Goal: Task Accomplishment & Management: Manage account settings

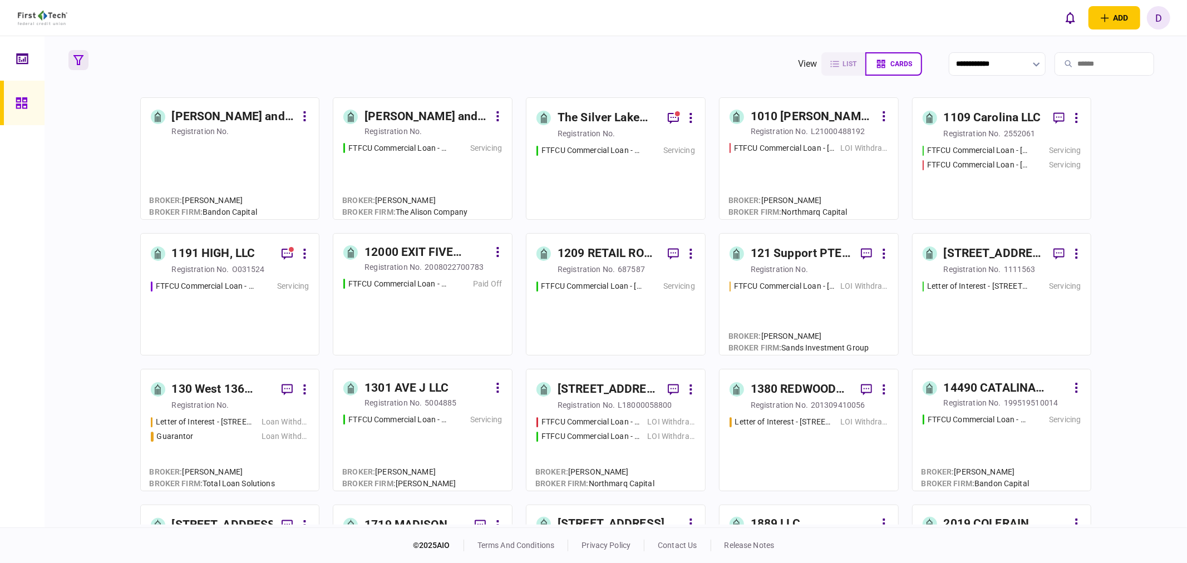
click at [78, 67] on button "button" at bounding box center [78, 60] width 20 height 20
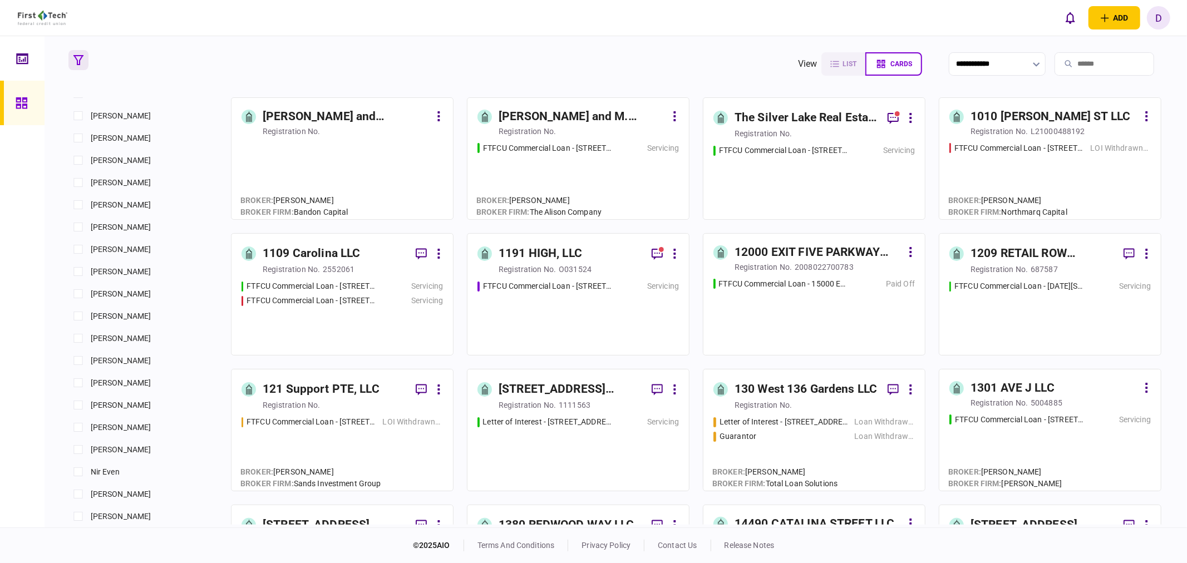
scroll to position [680, 0]
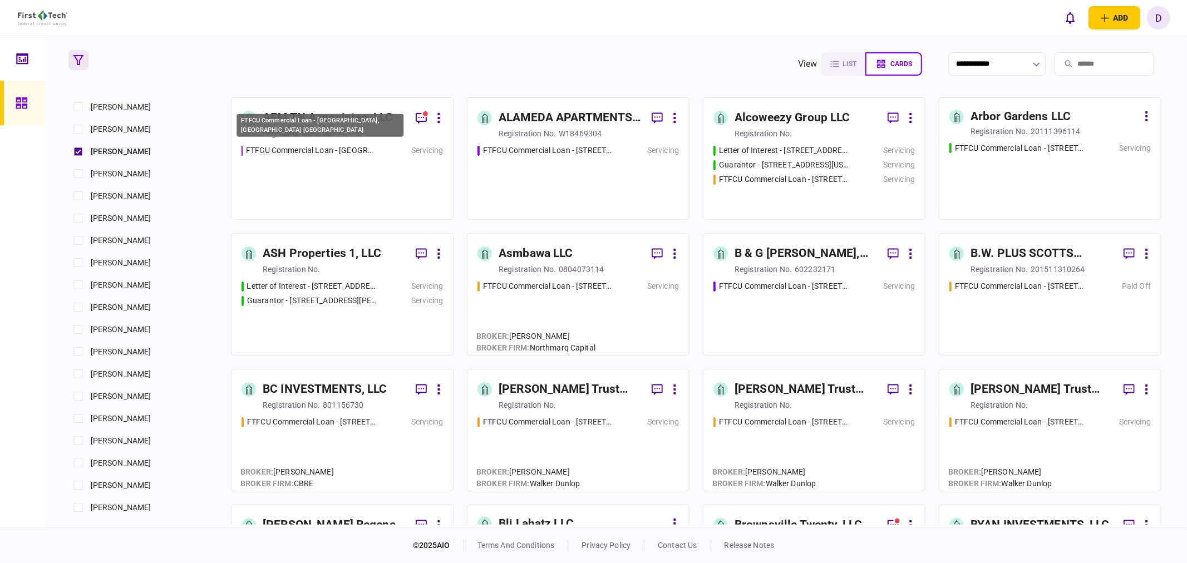
click at [324, 156] on div "FTFCU Commercial Loan - [GEOGRAPHIC_DATA], [GEOGRAPHIC_DATA] [GEOGRAPHIC_DATA]" at bounding box center [311, 151] width 131 height 12
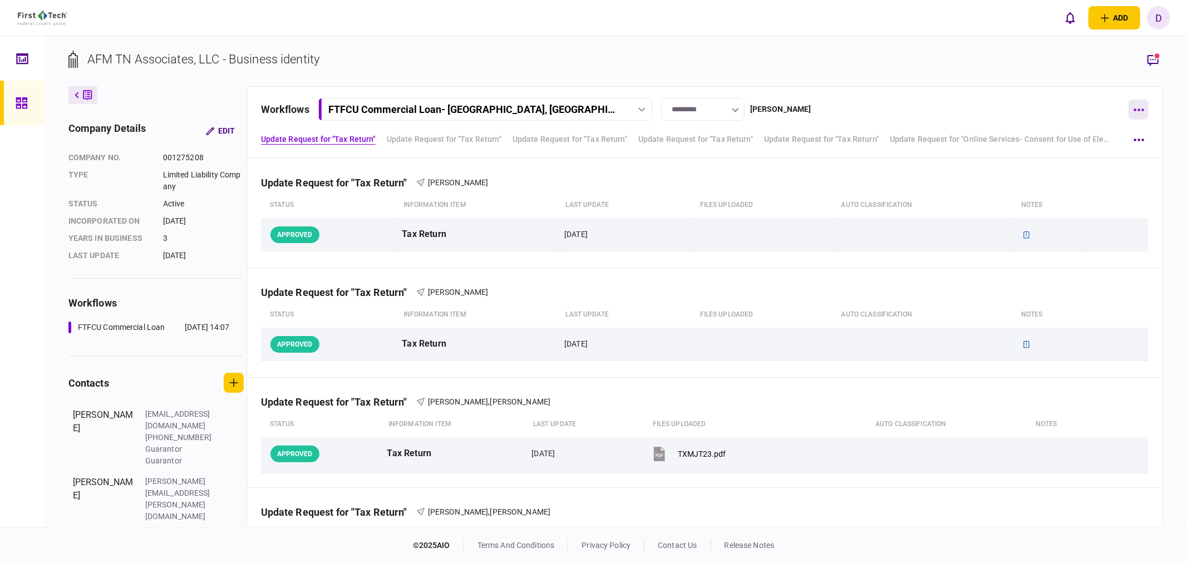
click at [1143, 107] on button "button" at bounding box center [1138, 110] width 20 height 20
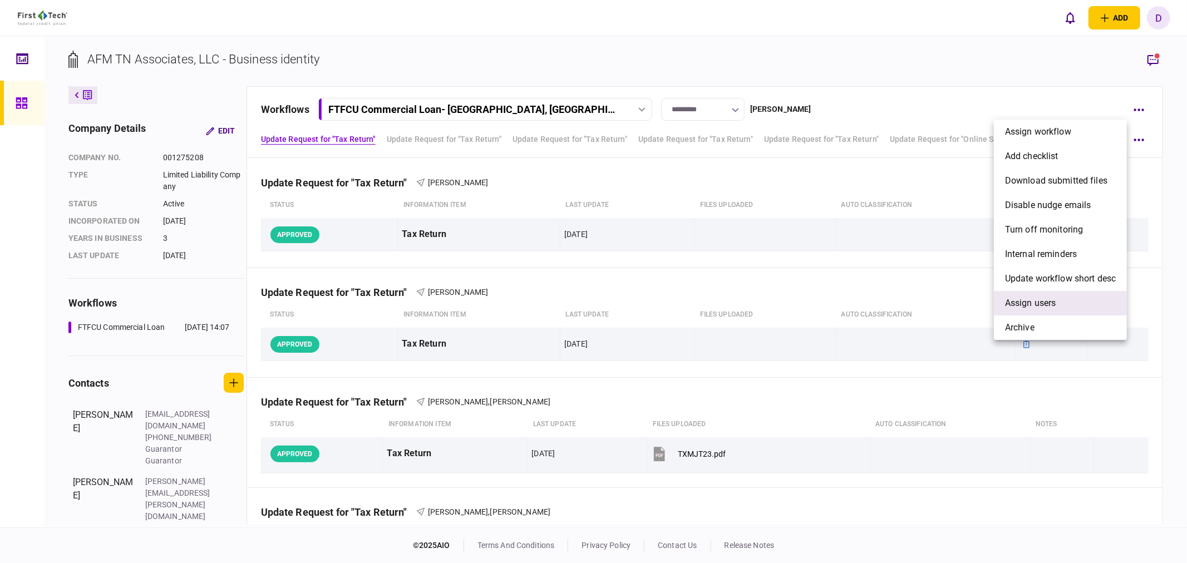
click at [1019, 306] on span "Assign users" at bounding box center [1030, 303] width 51 height 13
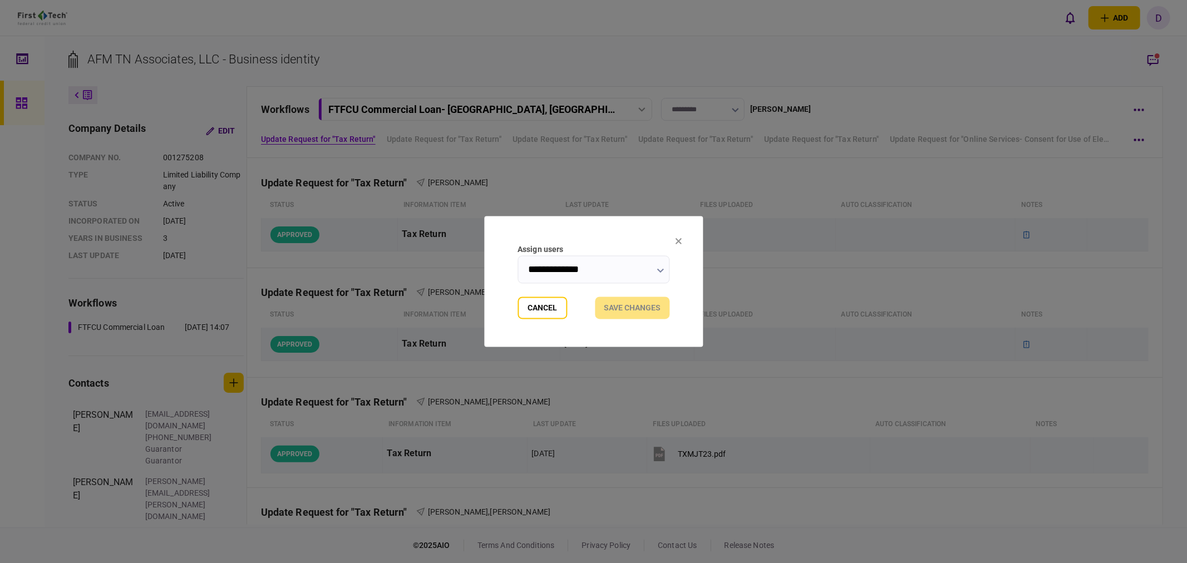
click at [663, 270] on icon "button" at bounding box center [660, 271] width 7 height 4
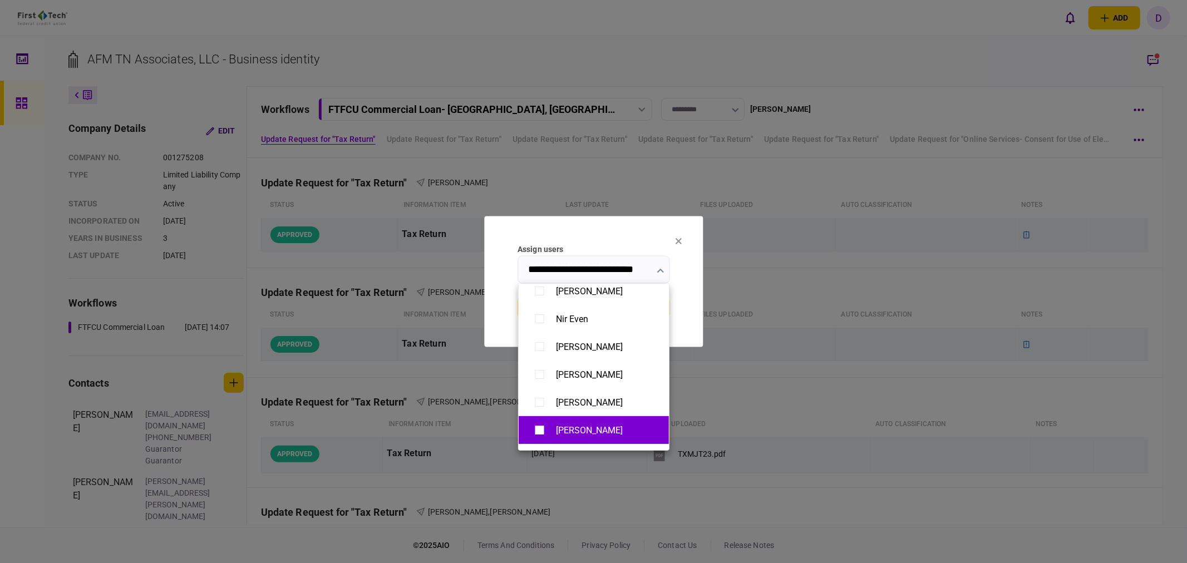
scroll to position [124, 0]
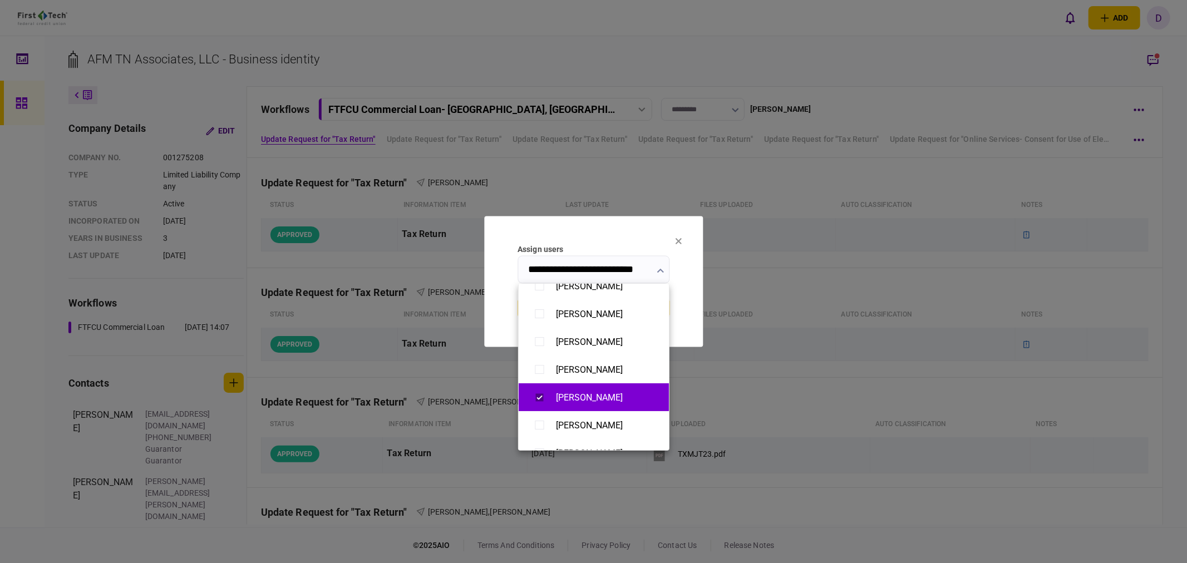
type input "**********"
click at [687, 320] on div at bounding box center [593, 281] width 1187 height 563
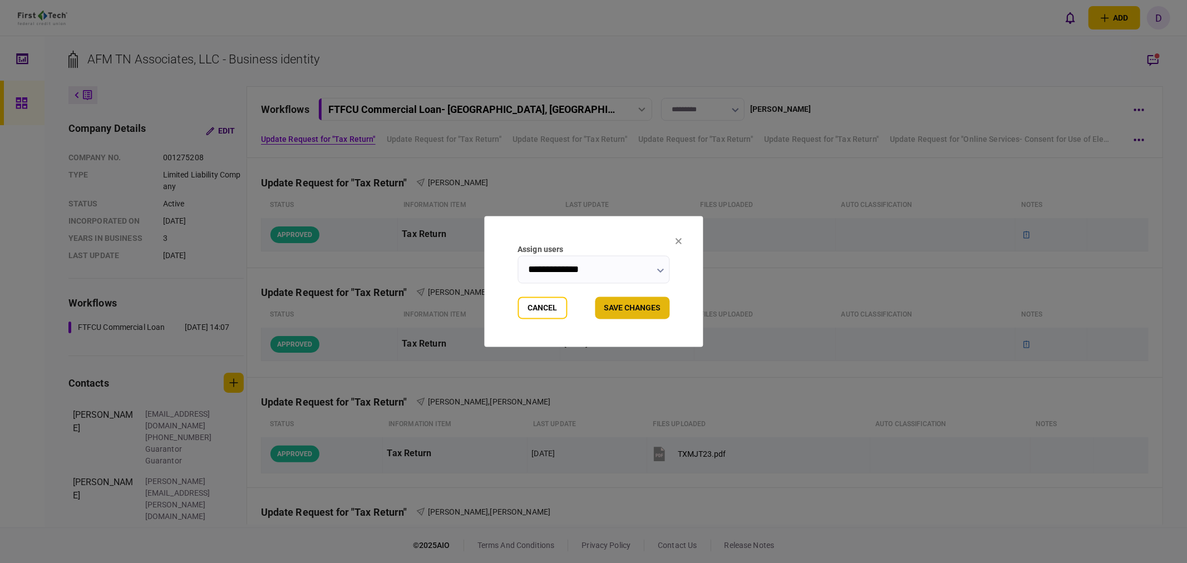
click at [631, 312] on button "Save changes" at bounding box center [632, 308] width 75 height 22
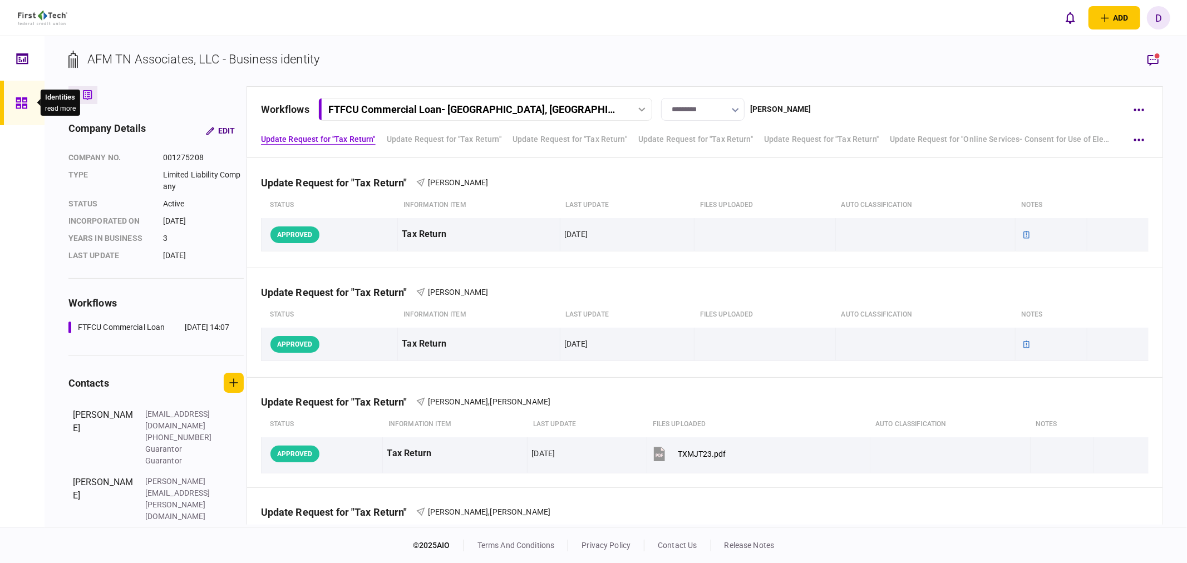
click at [25, 101] on icon at bounding box center [22, 103] width 12 height 13
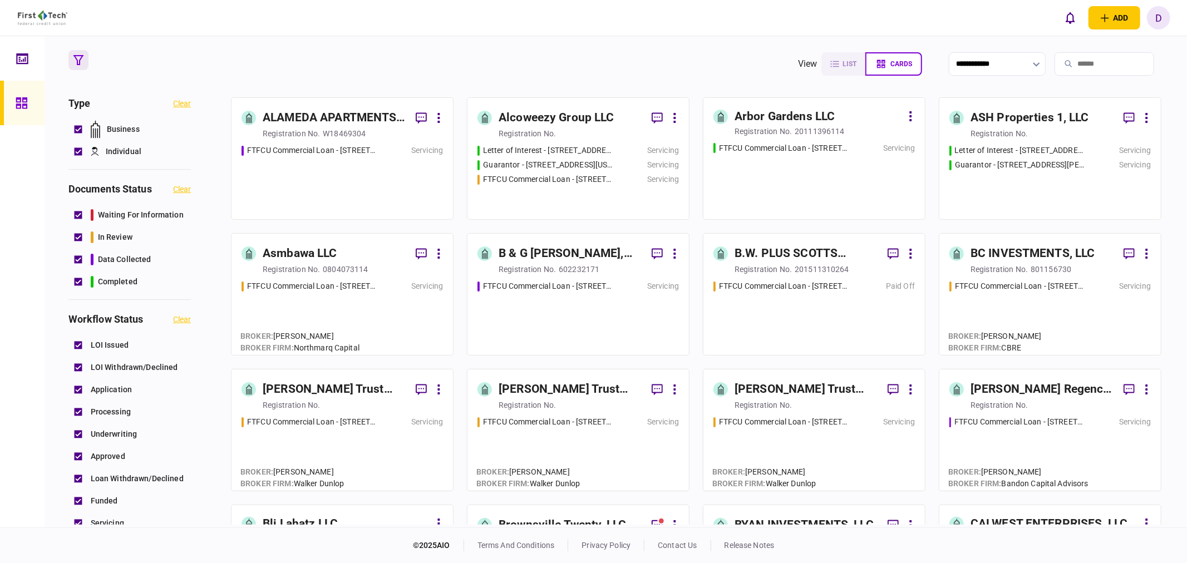
click at [394, 164] on div "FTFCU Commercial Loan - [STREET_ADDRESS]" at bounding box center [341, 177] width 201 height 65
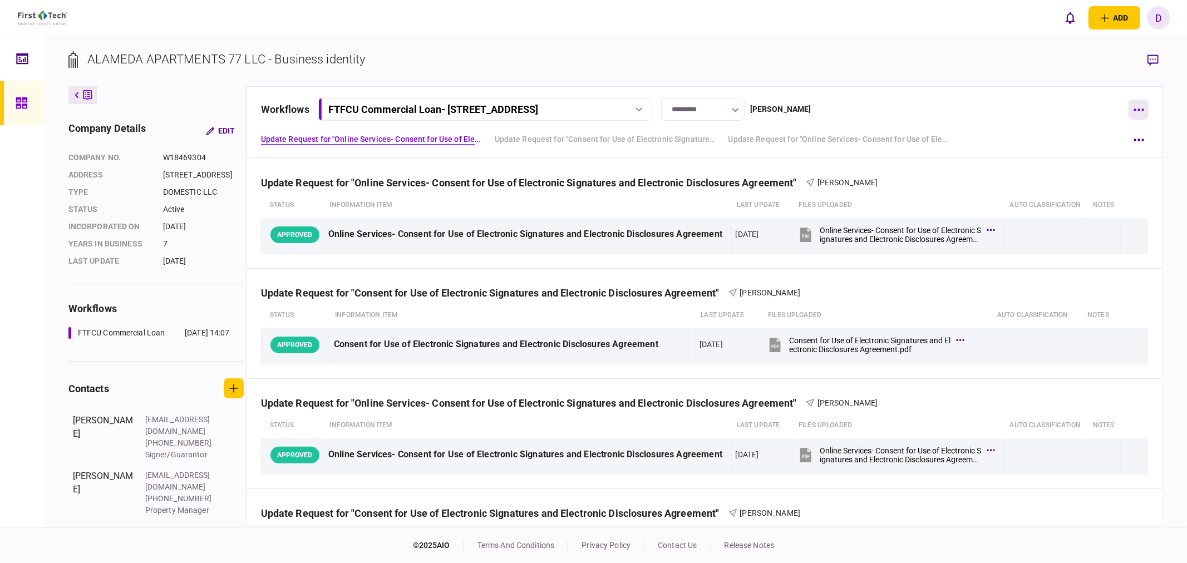
click at [1141, 105] on button "button" at bounding box center [1138, 110] width 20 height 20
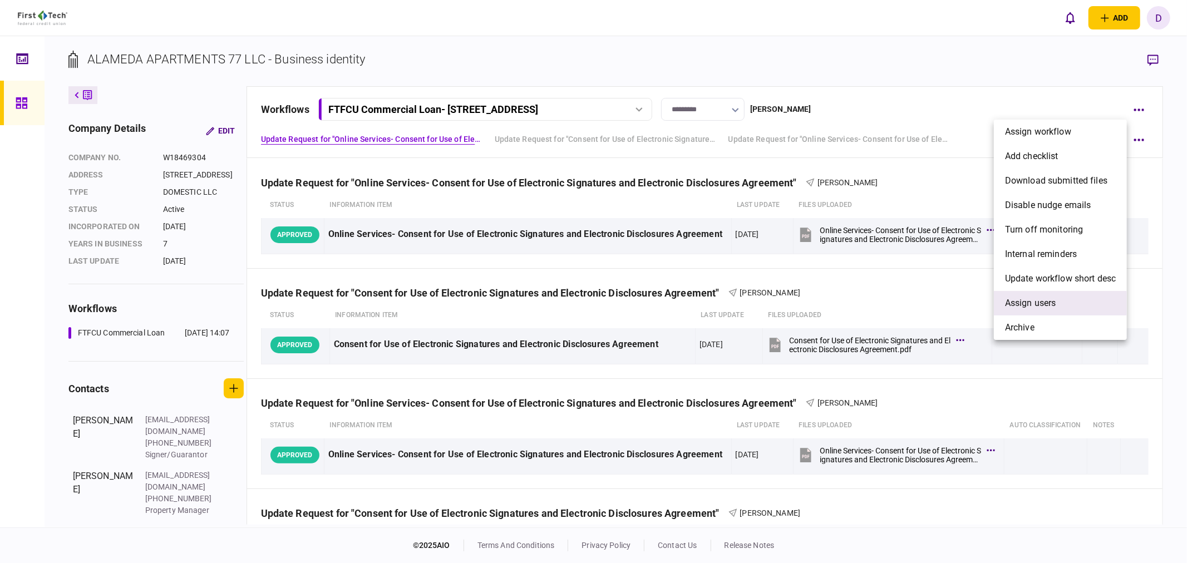
click at [1046, 303] on span "Assign users" at bounding box center [1030, 303] width 51 height 13
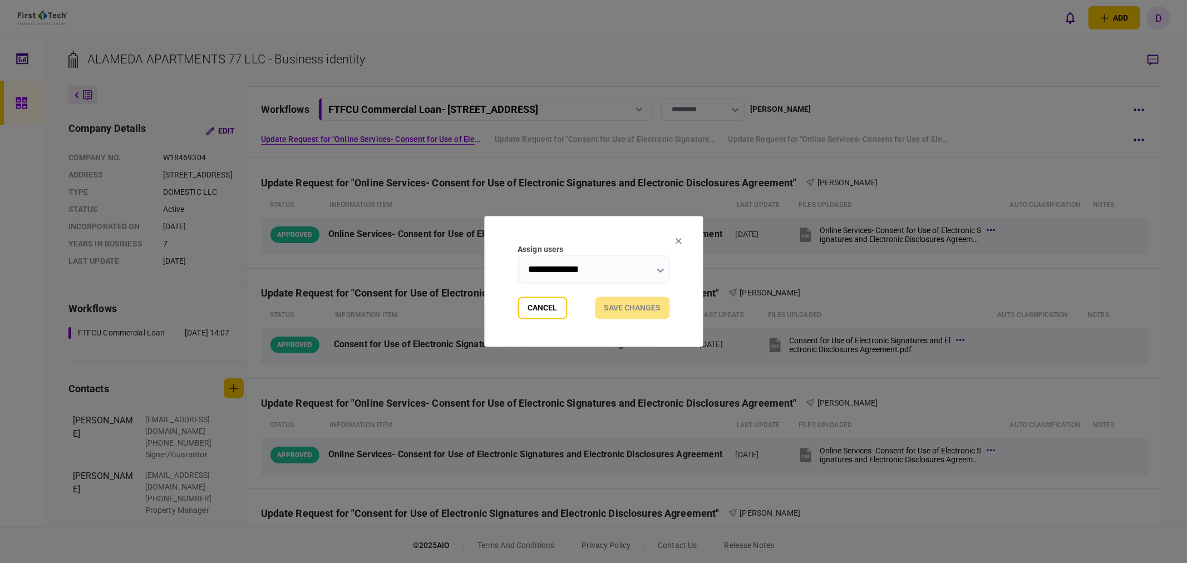
click at [662, 270] on icon "button" at bounding box center [660, 271] width 7 height 4
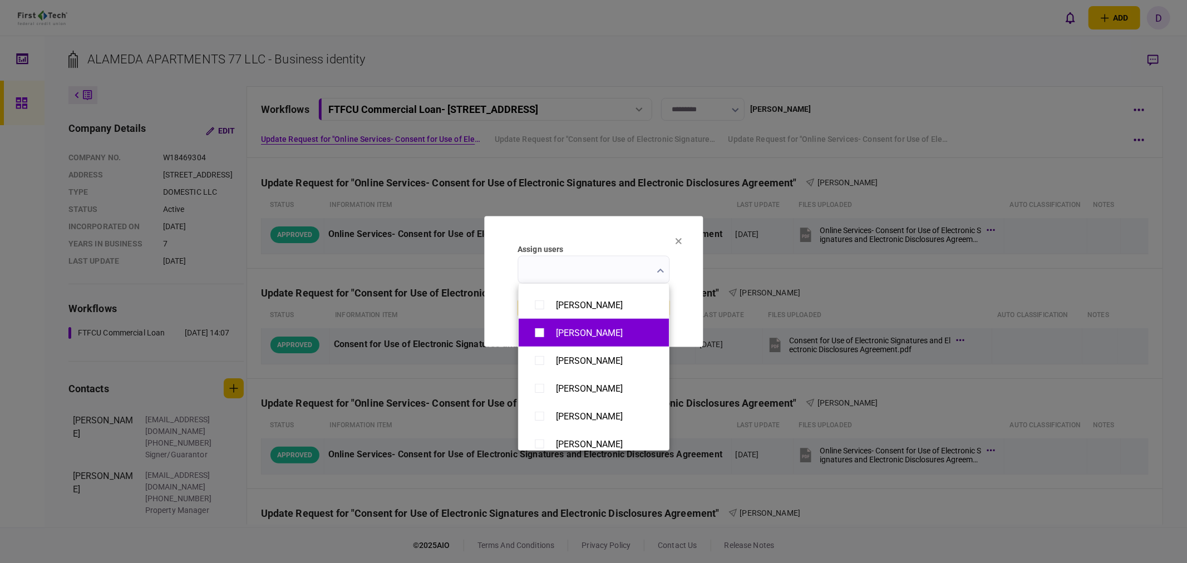
scroll to position [864, 0]
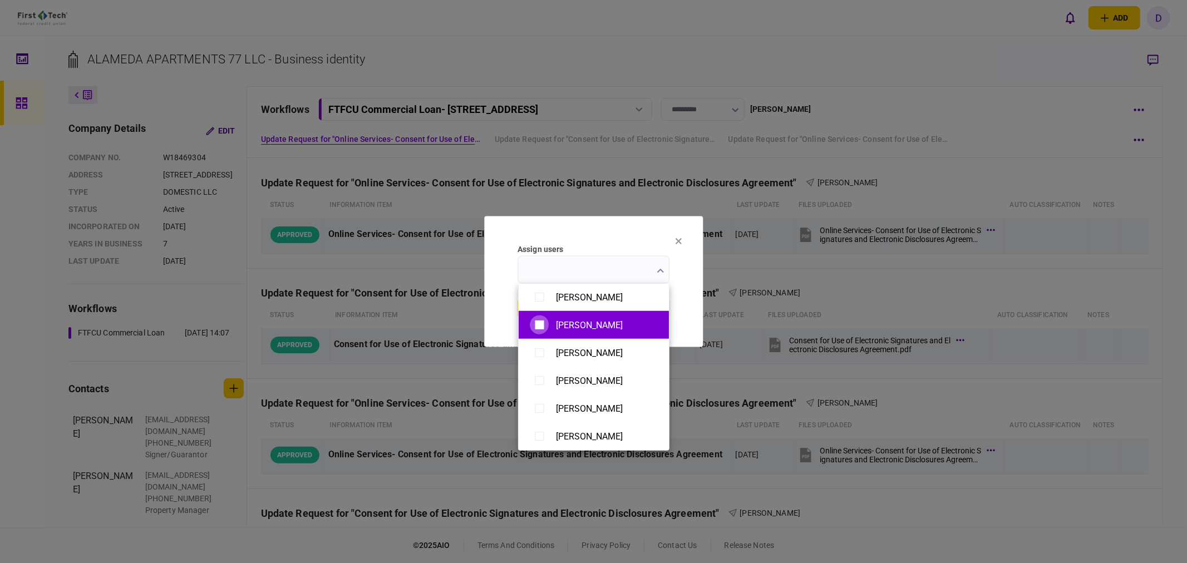
type input "**********"
click at [704, 318] on div at bounding box center [593, 281] width 1187 height 563
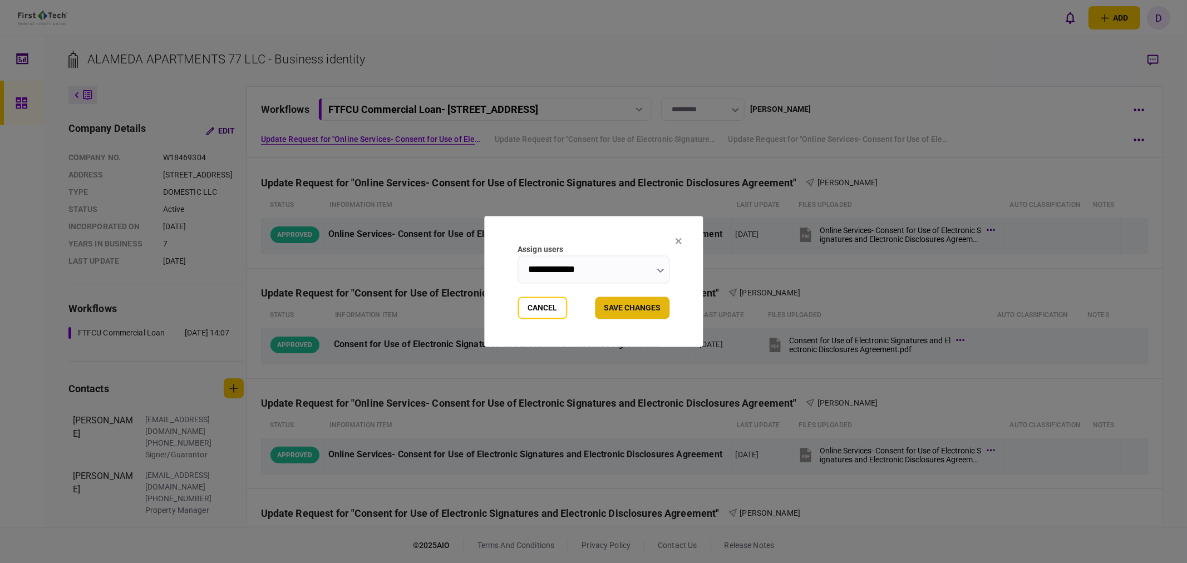
click at [631, 307] on button "Save changes" at bounding box center [632, 308] width 75 height 22
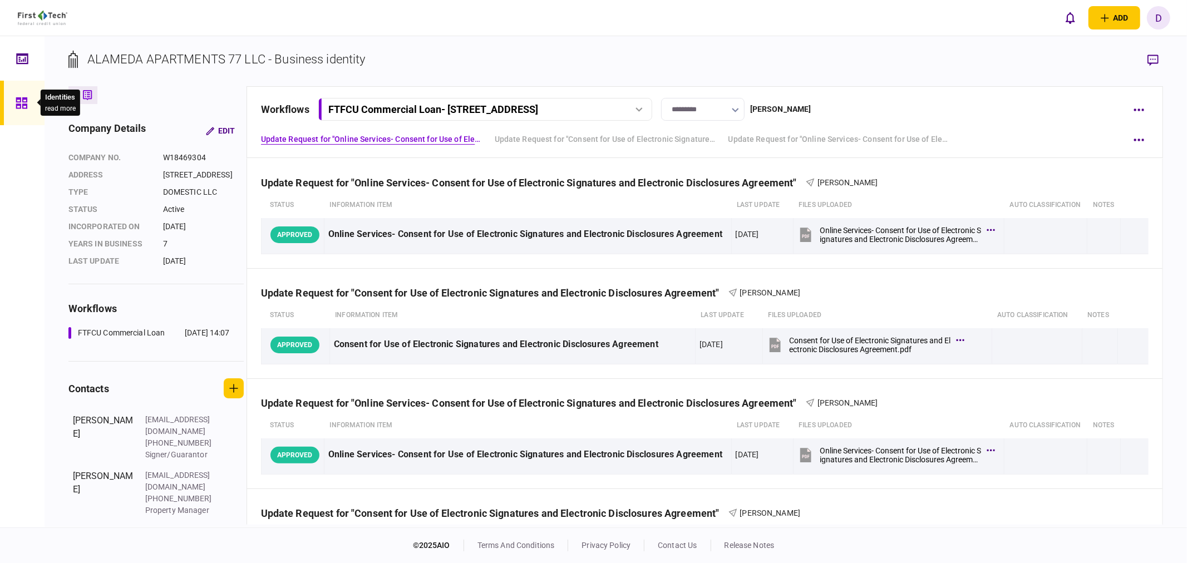
click at [21, 103] on icon at bounding box center [22, 103] width 12 height 13
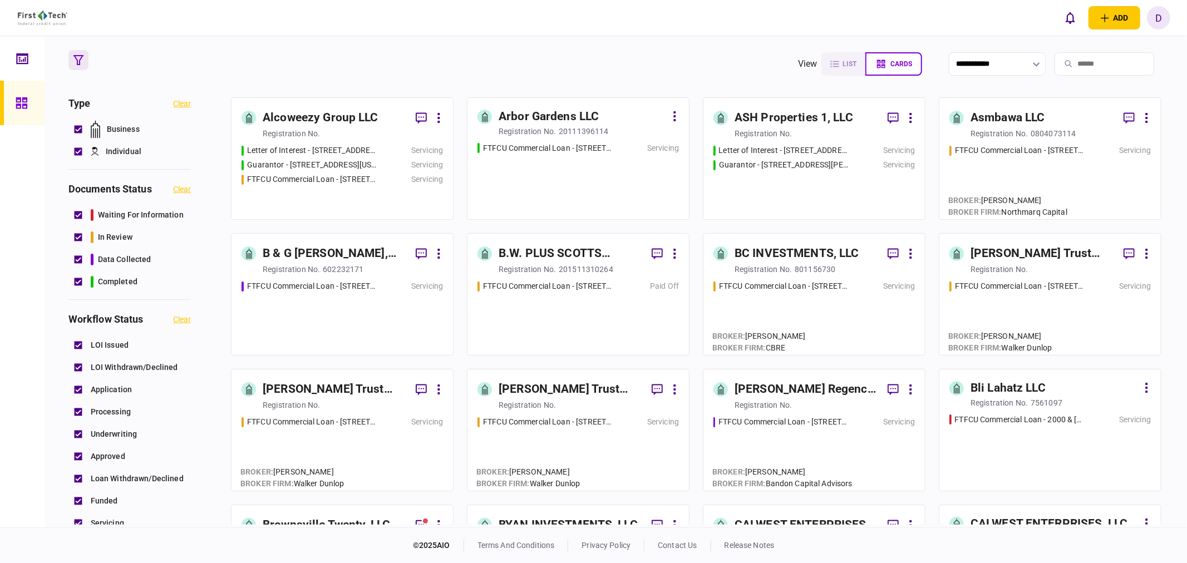
click at [320, 116] on div "Alcoweezy Group LLC" at bounding box center [321, 118] width 116 height 18
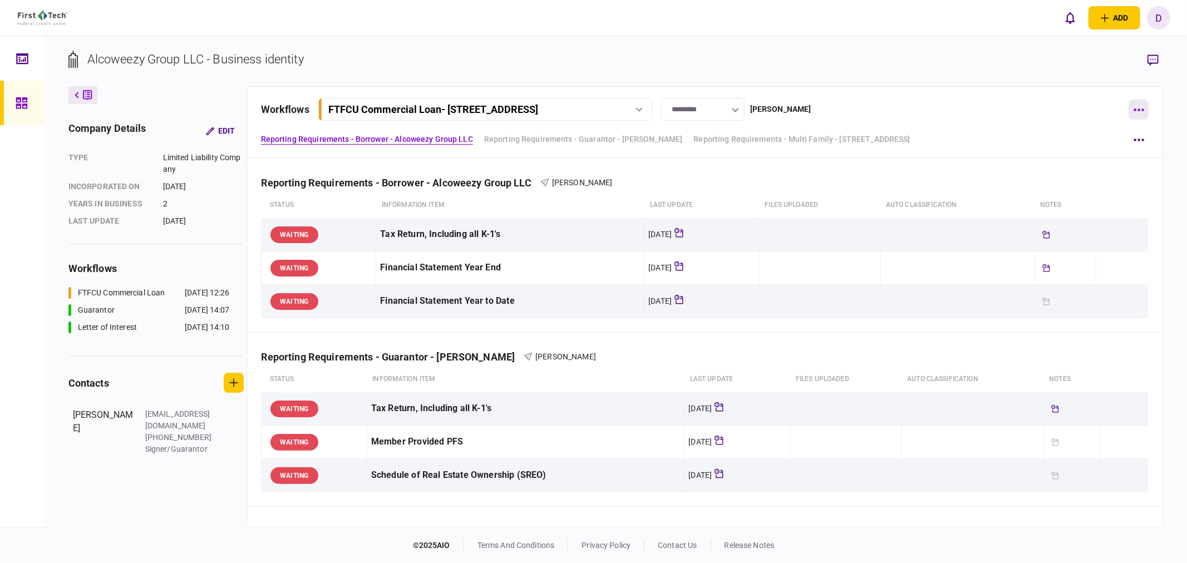
click at [1133, 106] on button "button" at bounding box center [1138, 110] width 20 height 20
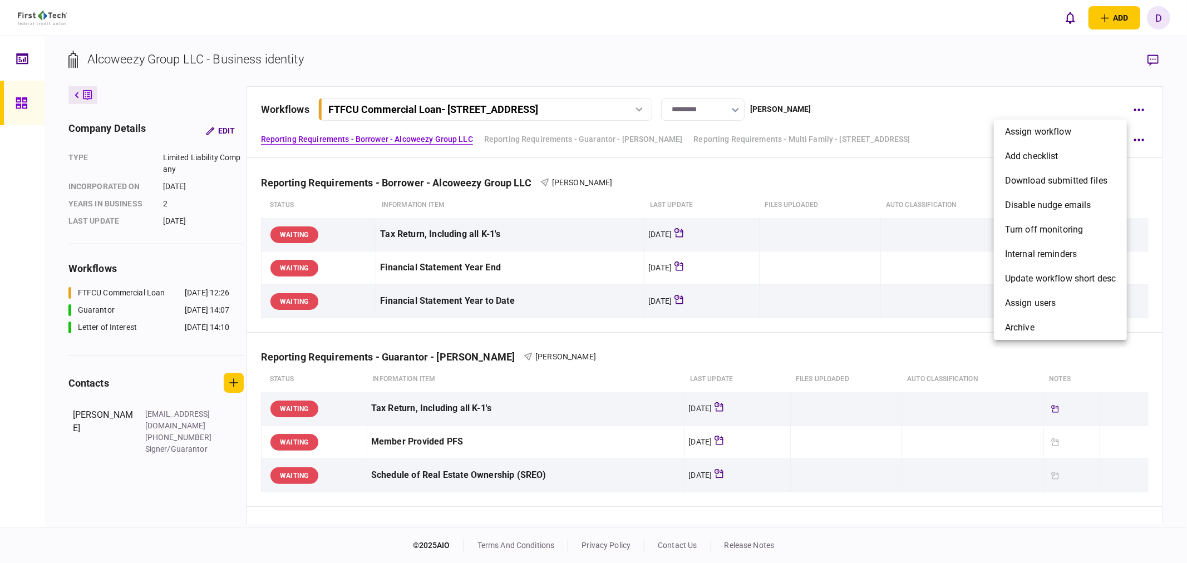
click at [894, 112] on div at bounding box center [593, 281] width 1187 height 563
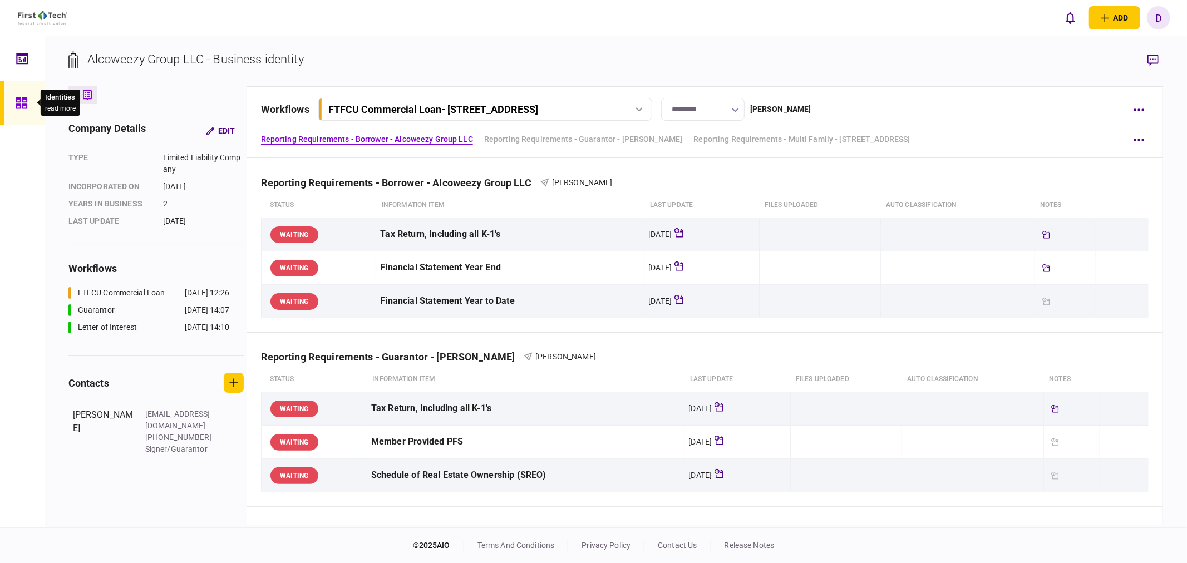
click at [21, 101] on icon at bounding box center [22, 103] width 12 height 13
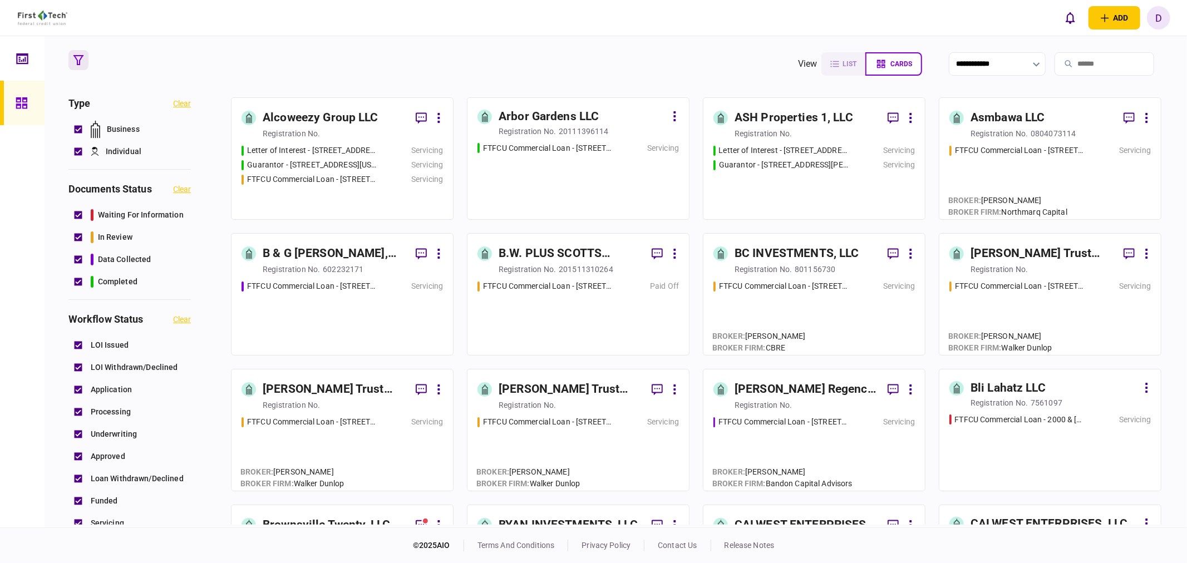
click at [76, 62] on icon "button" at bounding box center [78, 60] width 10 height 10
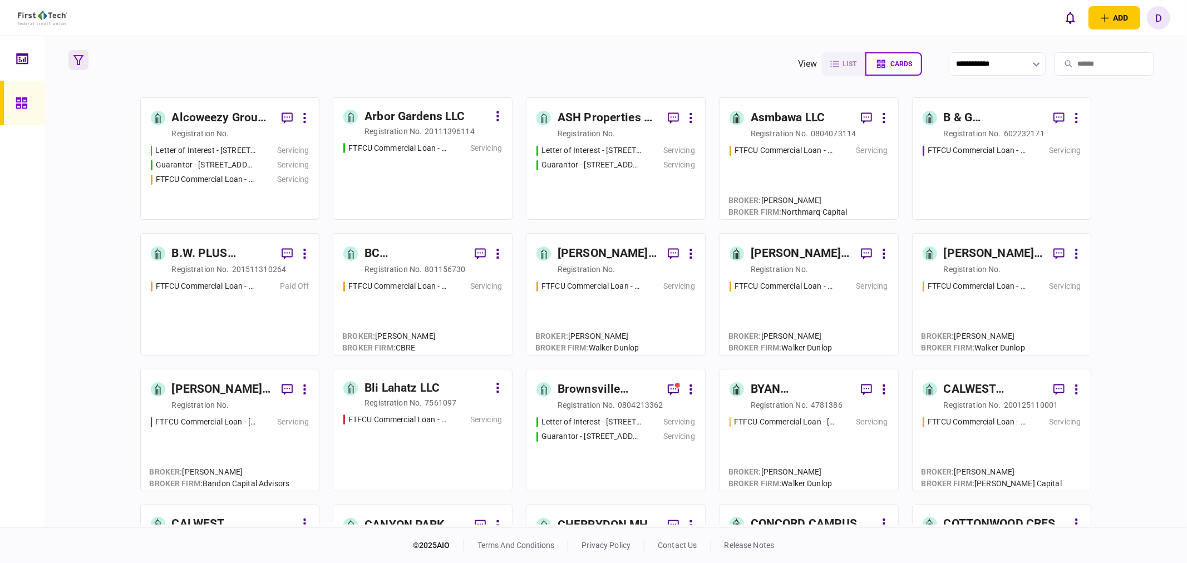
click at [77, 58] on icon "button" at bounding box center [78, 60] width 10 height 10
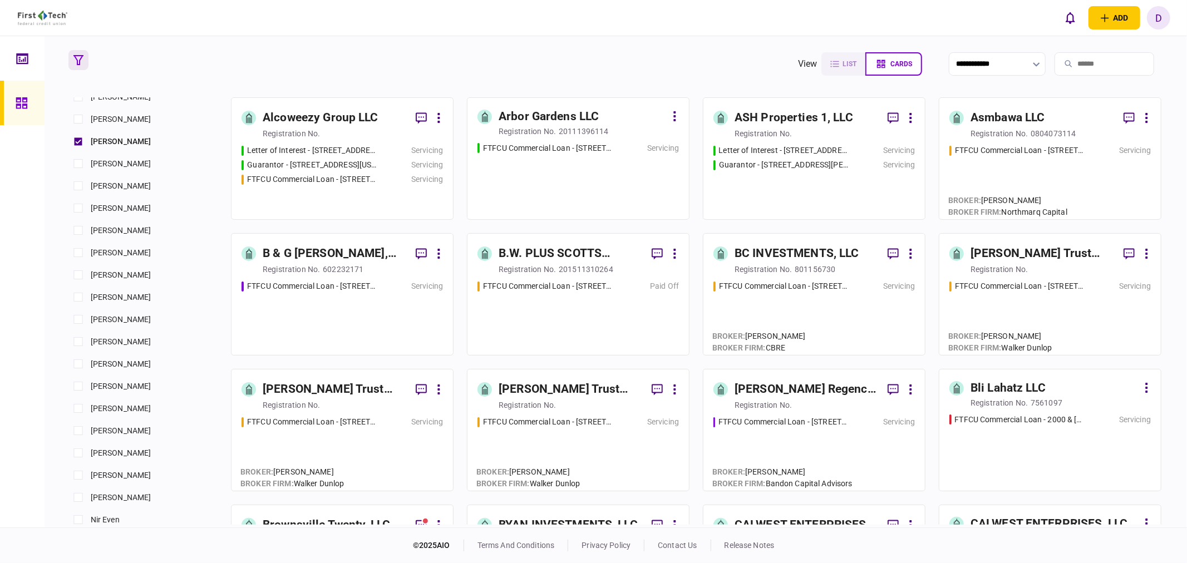
scroll to position [919, 0]
click at [397, 48] on section "**********" at bounding box center [616, 281] width 1142 height 491
click at [366, 113] on div "Alcoweezy Group LLC" at bounding box center [321, 118] width 116 height 18
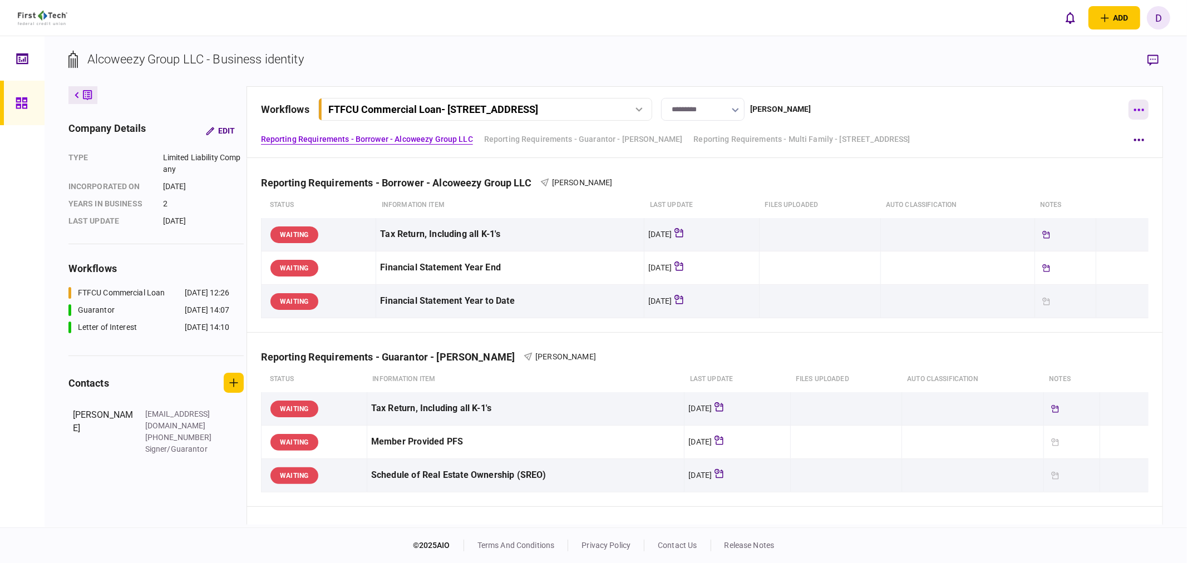
click at [1133, 112] on button "button" at bounding box center [1138, 110] width 20 height 20
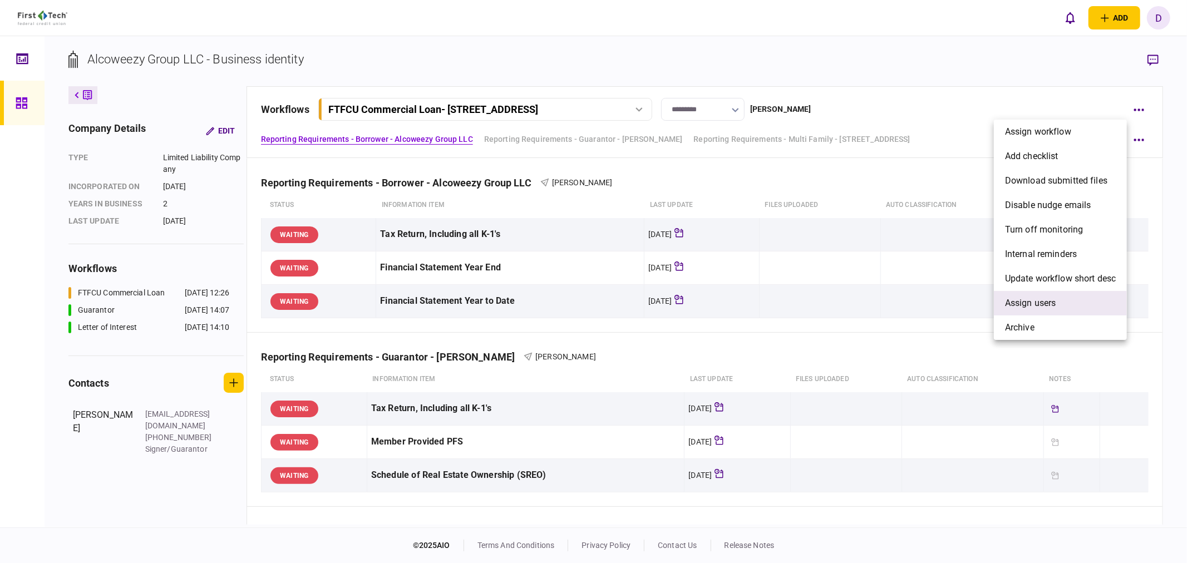
click at [1035, 298] on span "Assign users" at bounding box center [1030, 303] width 51 height 13
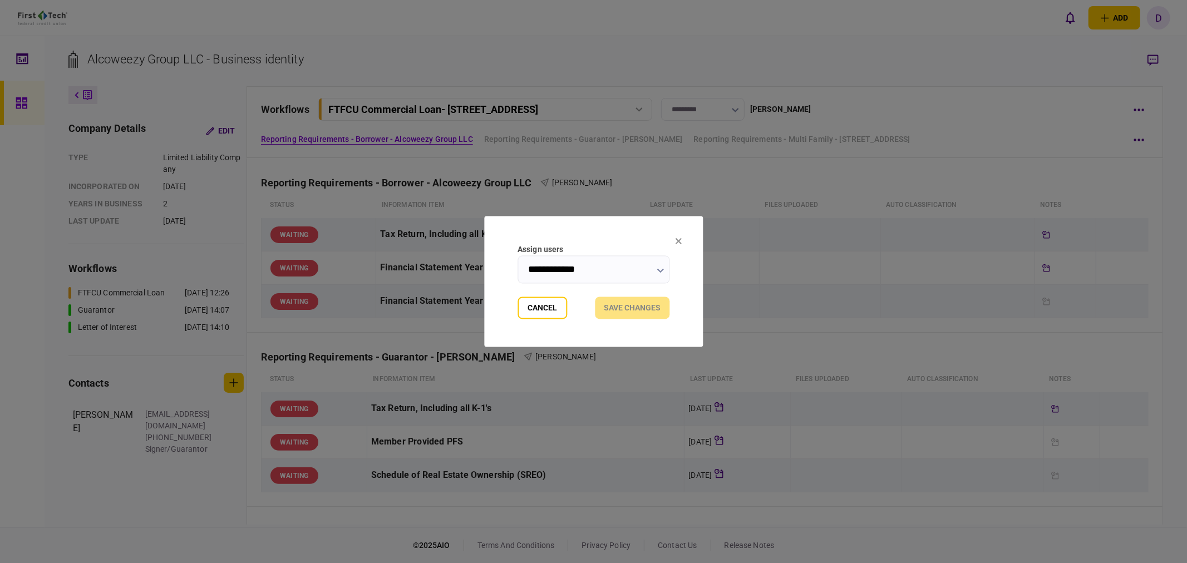
click at [664, 275] on input "**********" at bounding box center [593, 270] width 152 height 28
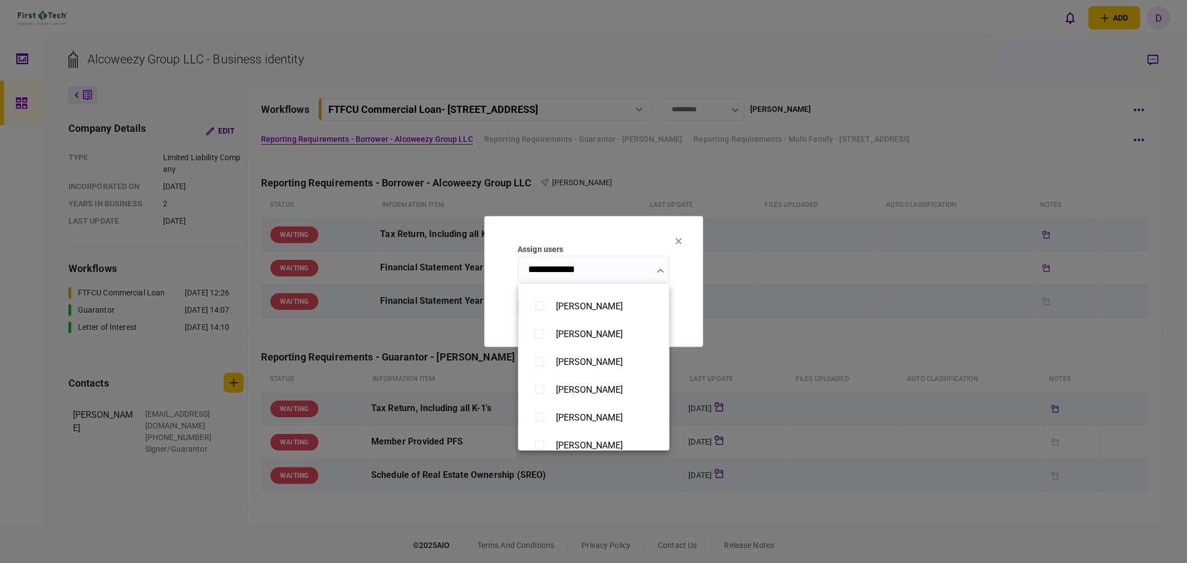
scroll to position [864, 0]
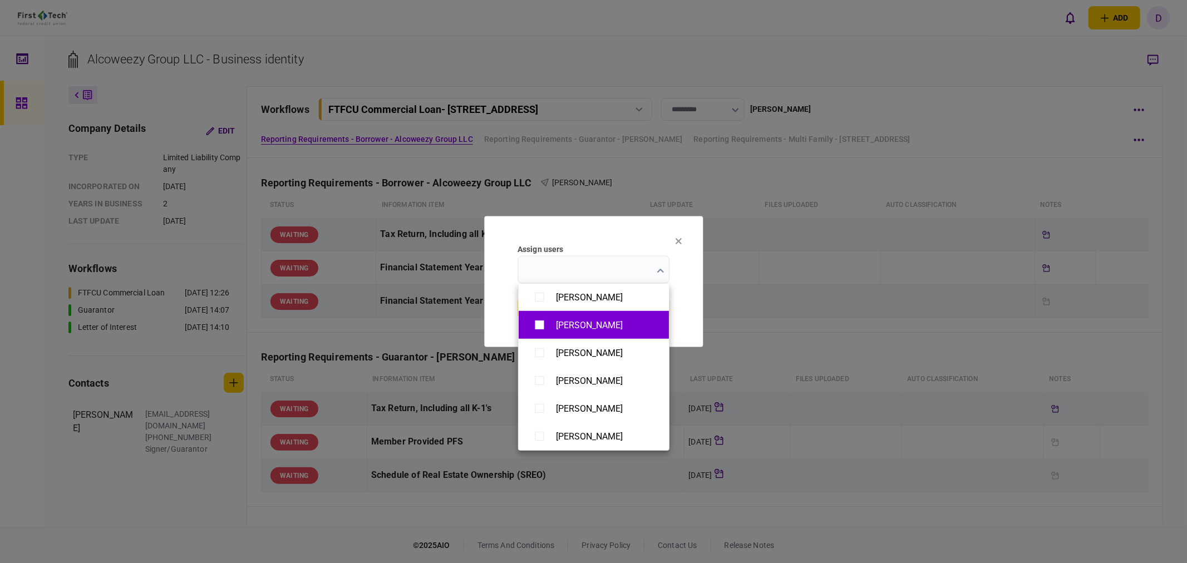
type input "**********"
click at [692, 274] on div at bounding box center [593, 281] width 1187 height 563
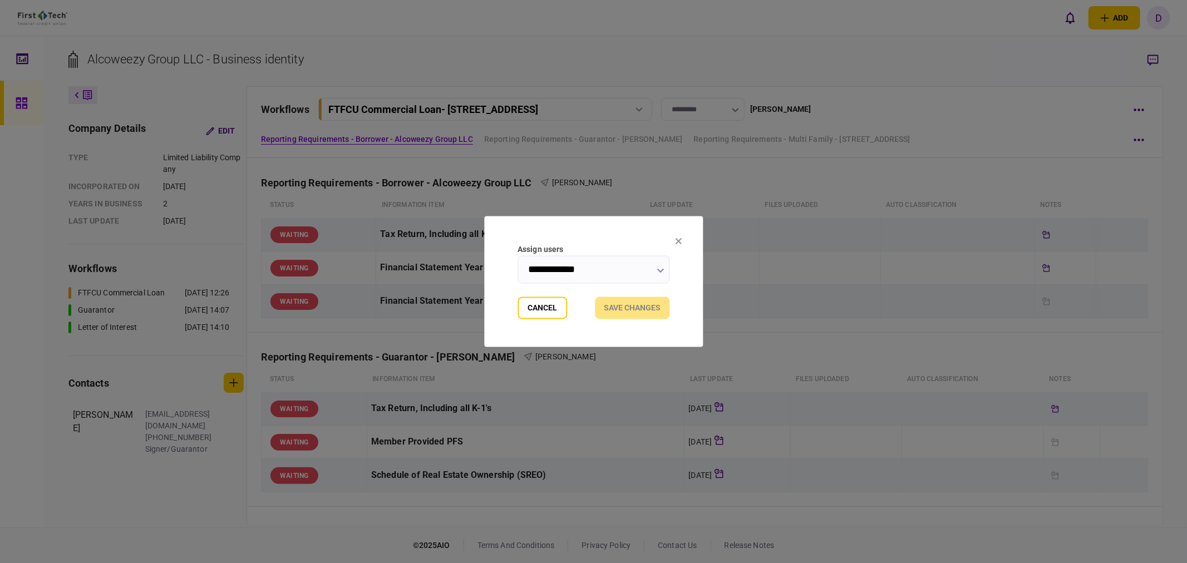
click at [675, 241] on icon at bounding box center [678, 241] width 7 height 7
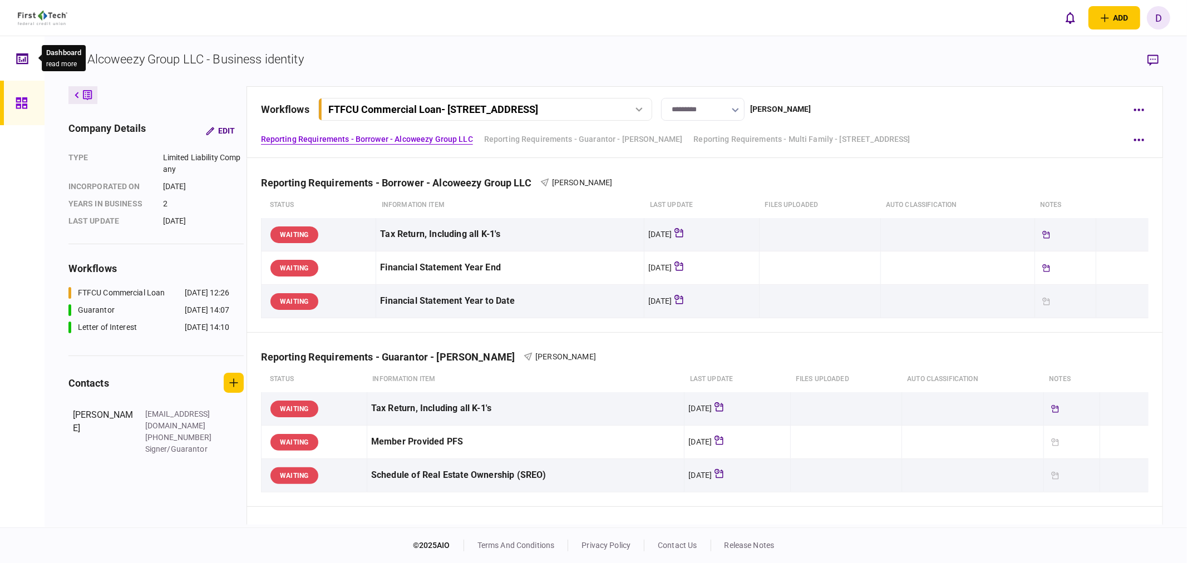
click at [24, 58] on icon at bounding box center [24, 59] width 1 height 5
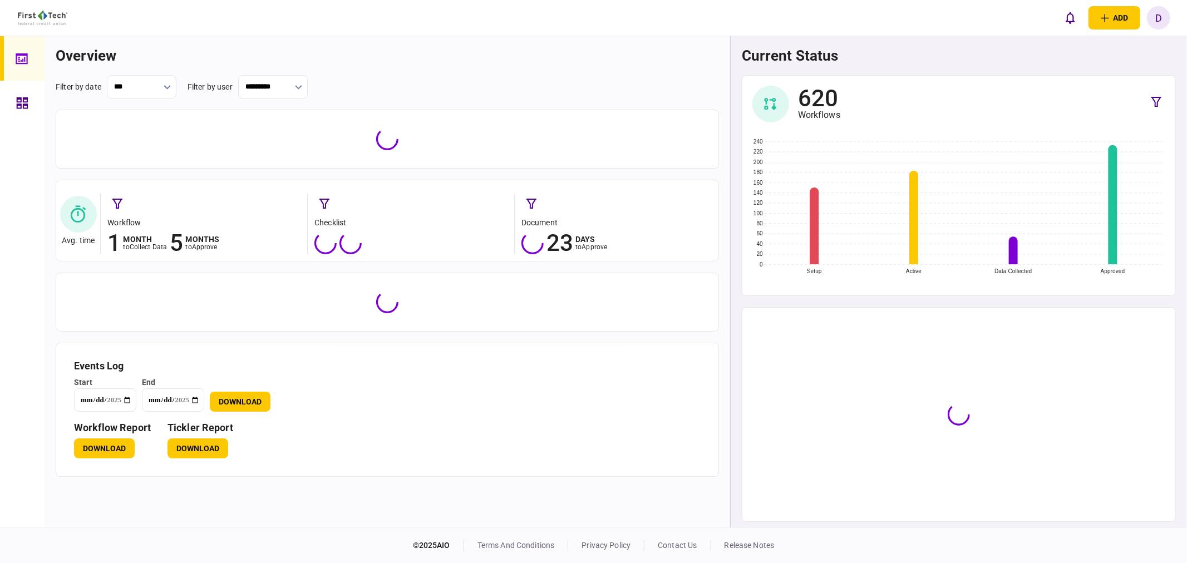
click at [13, 102] on link at bounding box center [22, 103] width 45 height 45
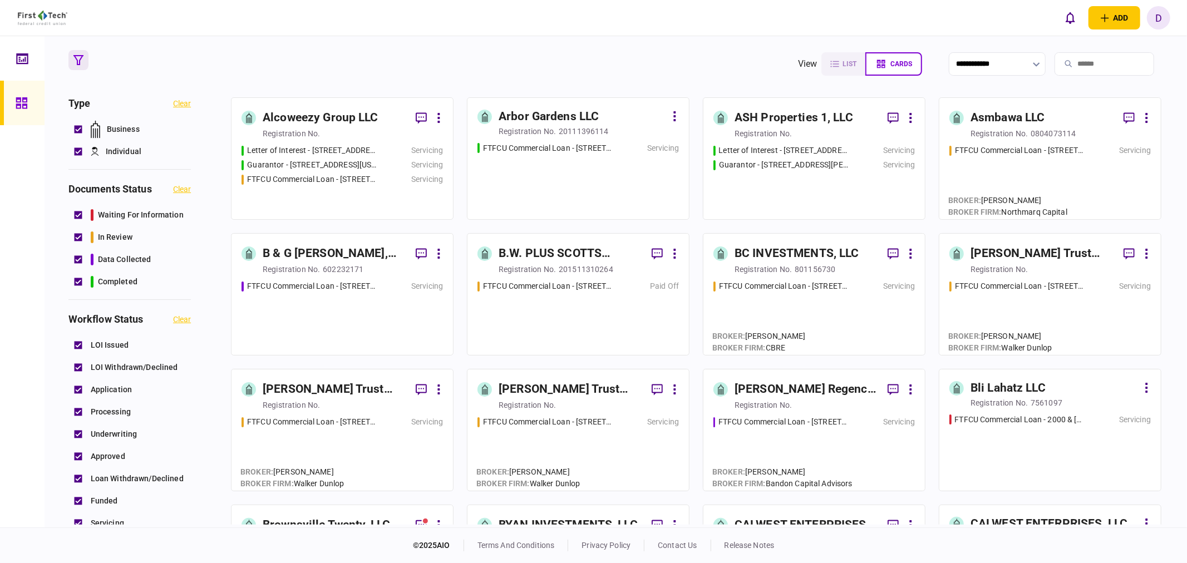
click at [580, 116] on div "Arbor Gardens LLC" at bounding box center [549, 117] width 100 height 18
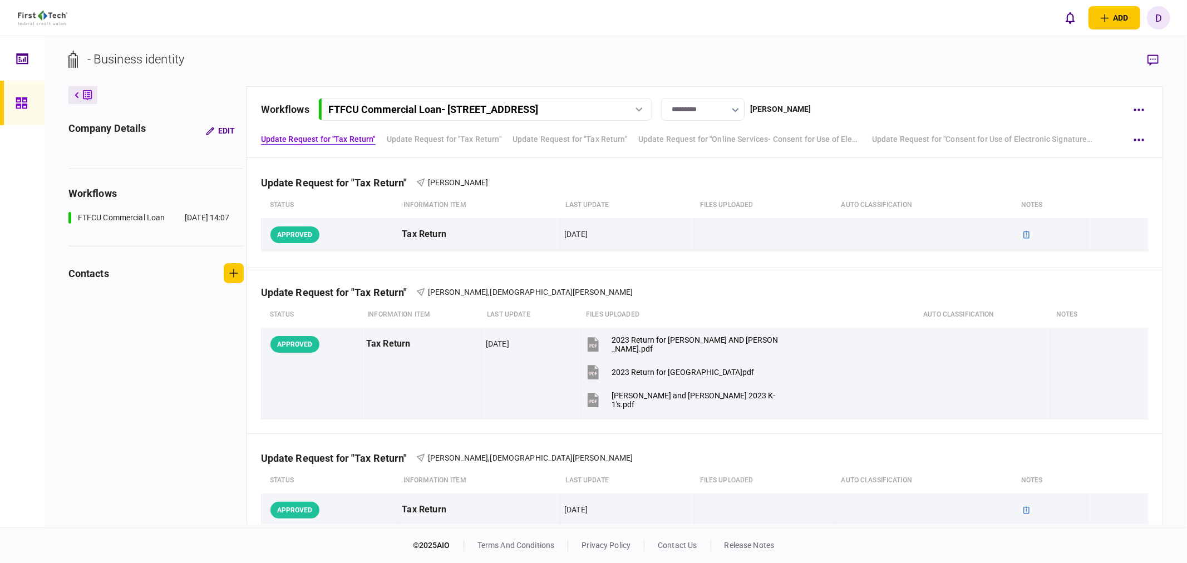
click at [24, 97] on icon at bounding box center [22, 103] width 12 height 13
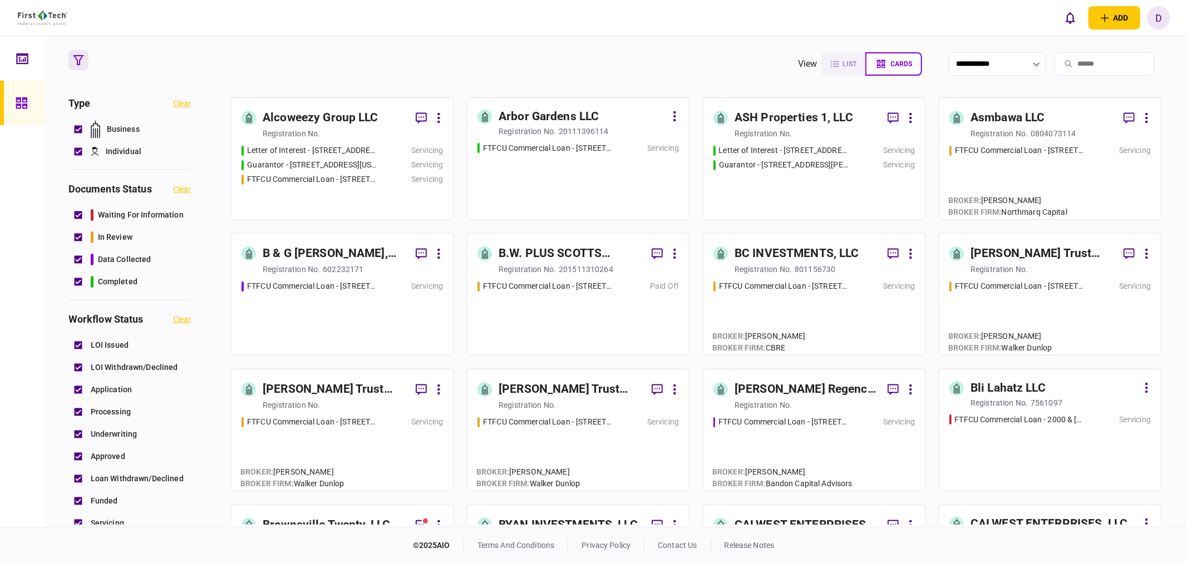
click at [576, 115] on div "Arbor Gardens LLC" at bounding box center [549, 117] width 100 height 18
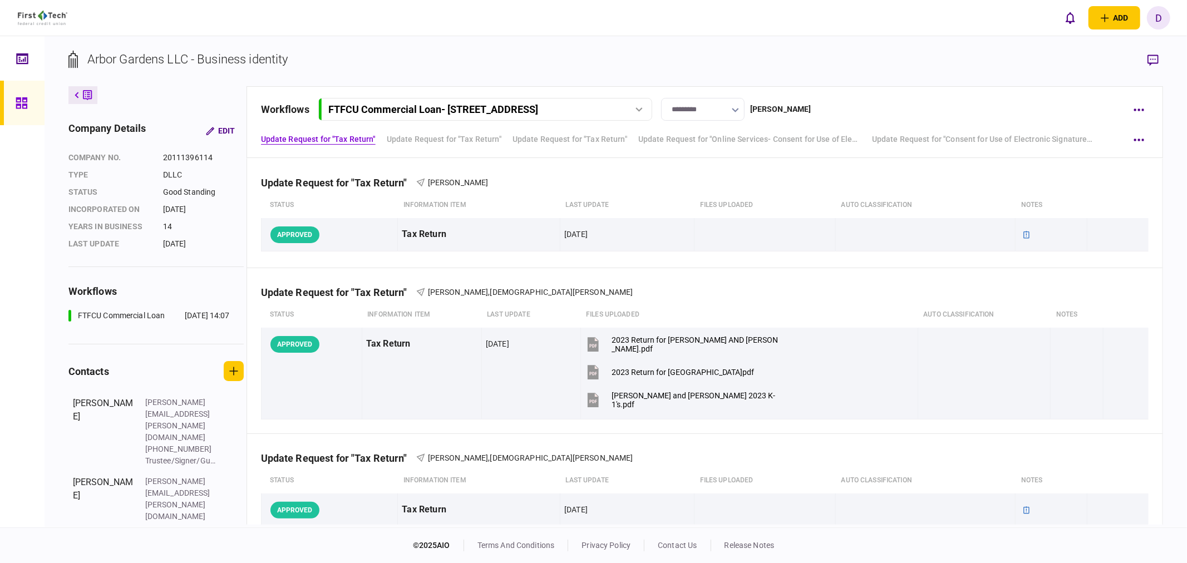
click at [1125, 107] on div "workflows FTFCU Commercial Loan - [STREET_ADDRESS] FTFCU Commercial Loan - [STR…" at bounding box center [705, 109] width 888 height 23
click at [1144, 108] on button "button" at bounding box center [1138, 110] width 20 height 20
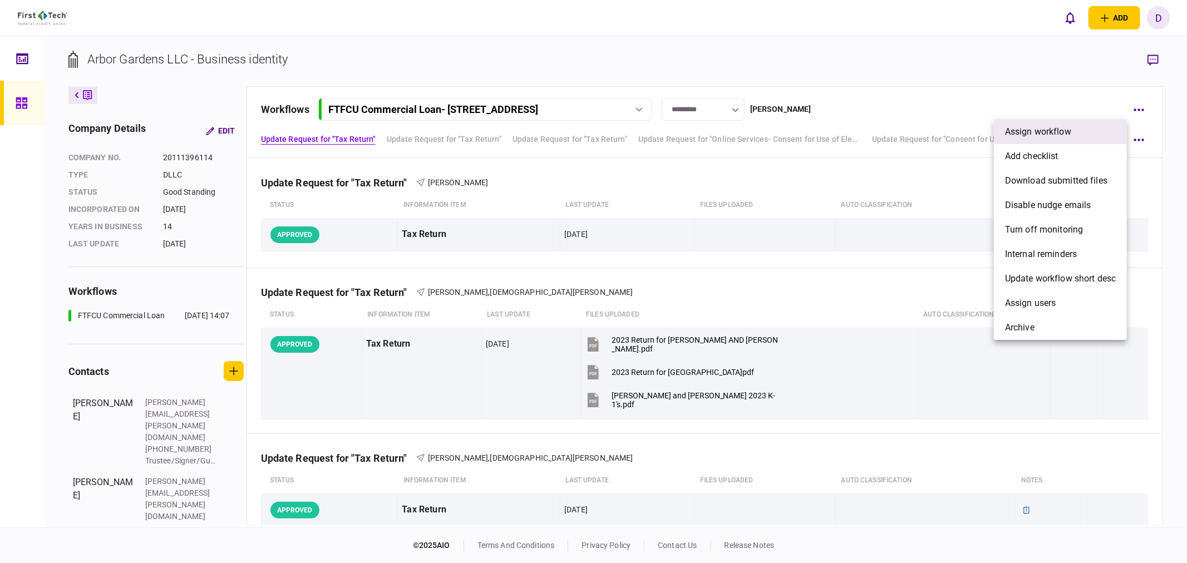
click at [1048, 129] on span "assign workflow" at bounding box center [1038, 131] width 66 height 13
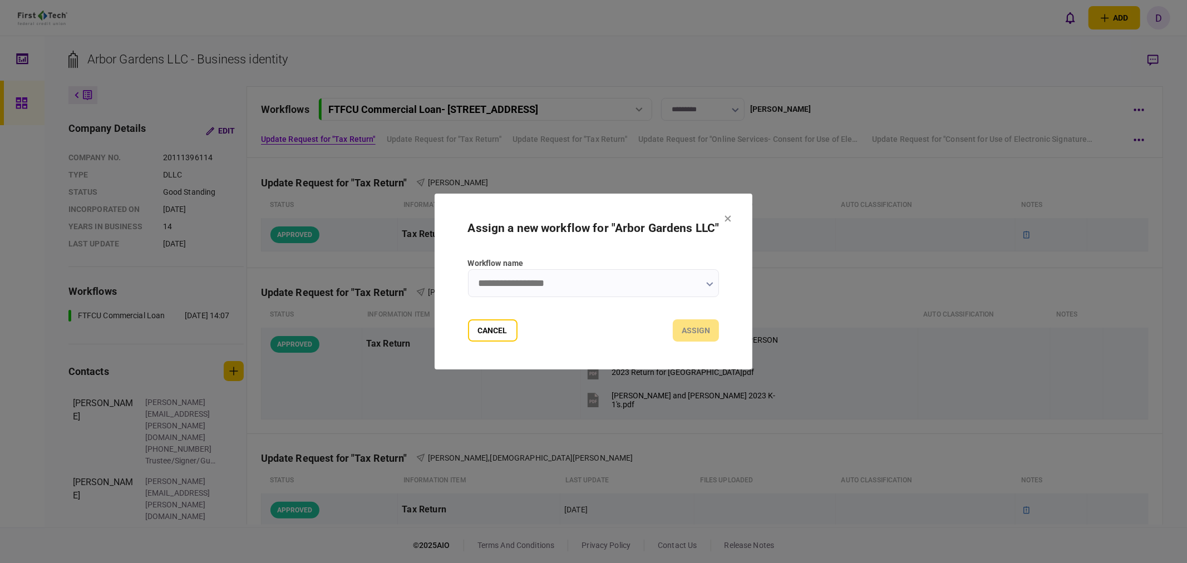
click at [713, 283] on icon "button" at bounding box center [709, 284] width 7 height 4
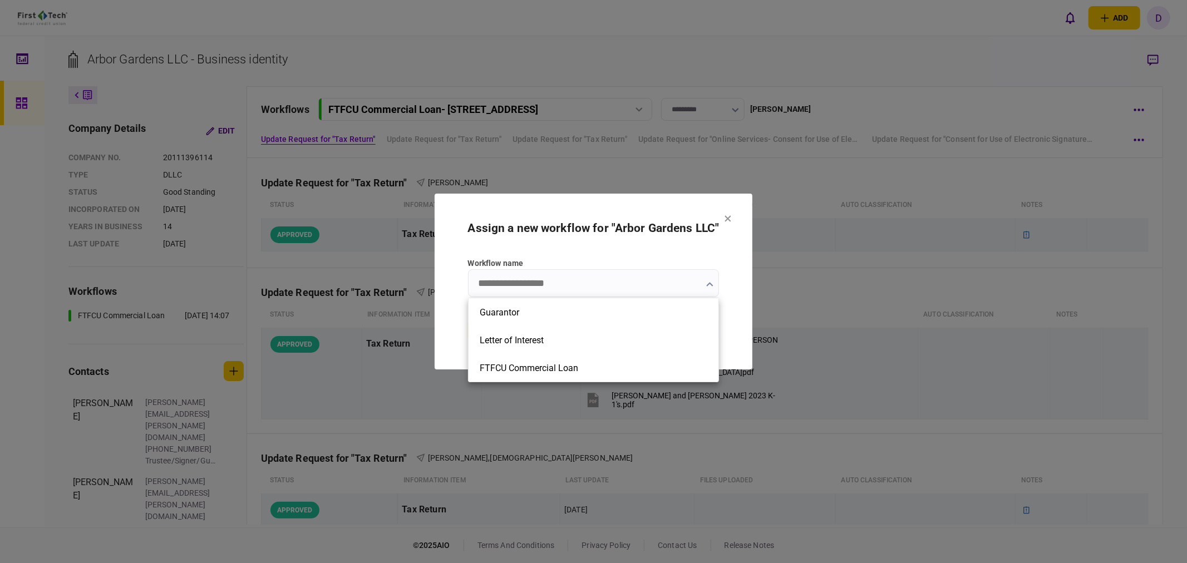
click at [713, 283] on div at bounding box center [593, 281] width 1187 height 563
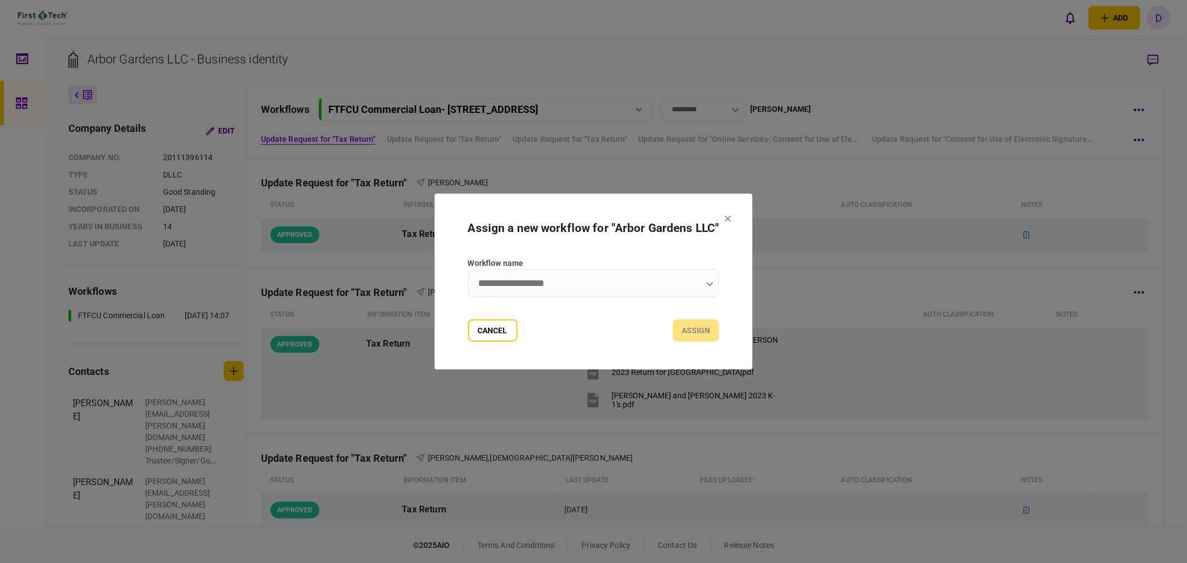
drag, startPoint x: 488, startPoint y: 333, endPoint x: 510, endPoint y: 324, distance: 23.5
click at [489, 331] on button "Cancel" at bounding box center [493, 330] width 50 height 22
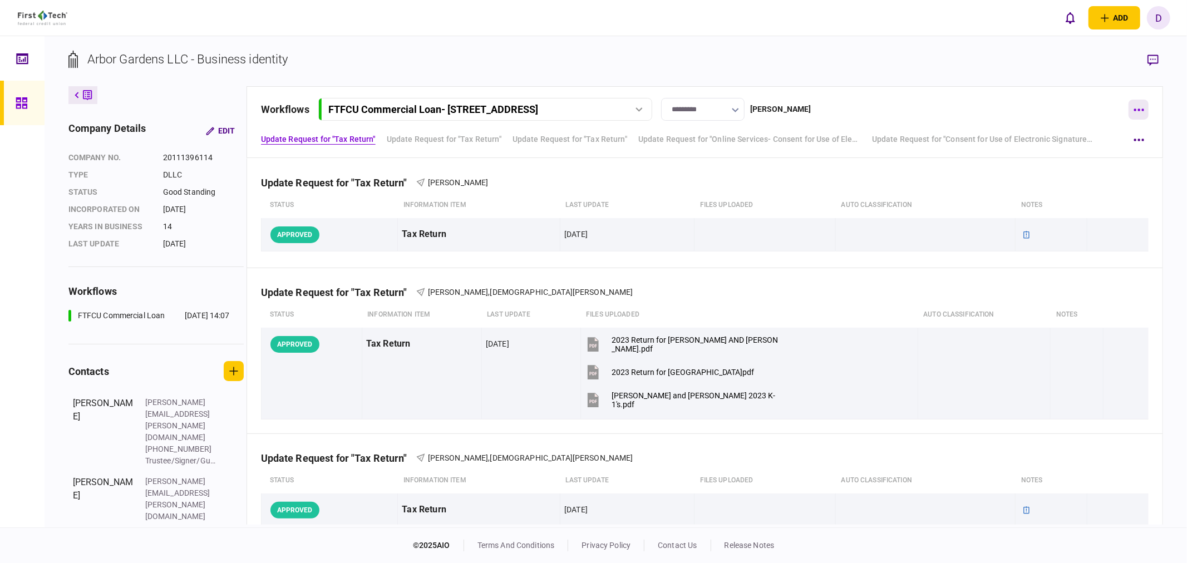
click at [1137, 110] on icon "button" at bounding box center [1138, 110] width 11 height 3
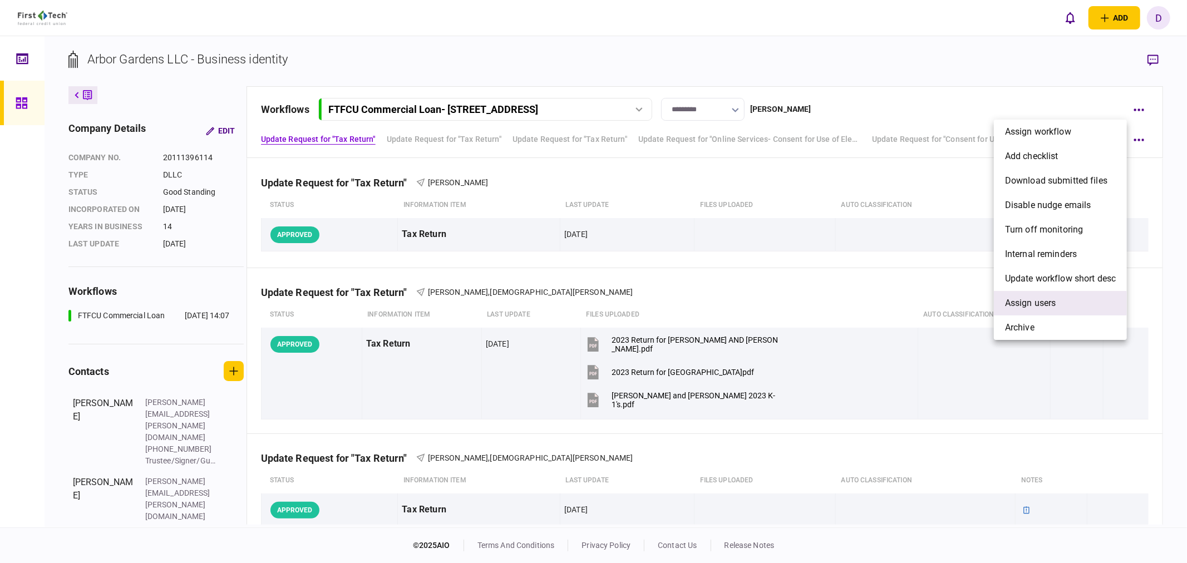
click at [1010, 301] on span "Assign users" at bounding box center [1030, 303] width 51 height 13
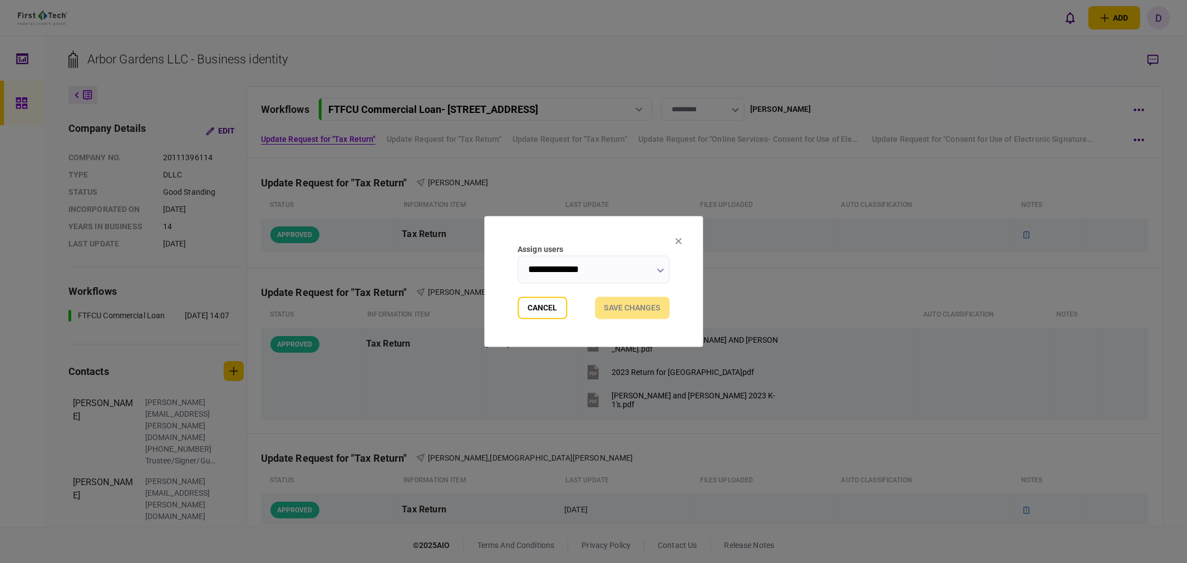
click at [647, 269] on input "**********" at bounding box center [593, 270] width 152 height 28
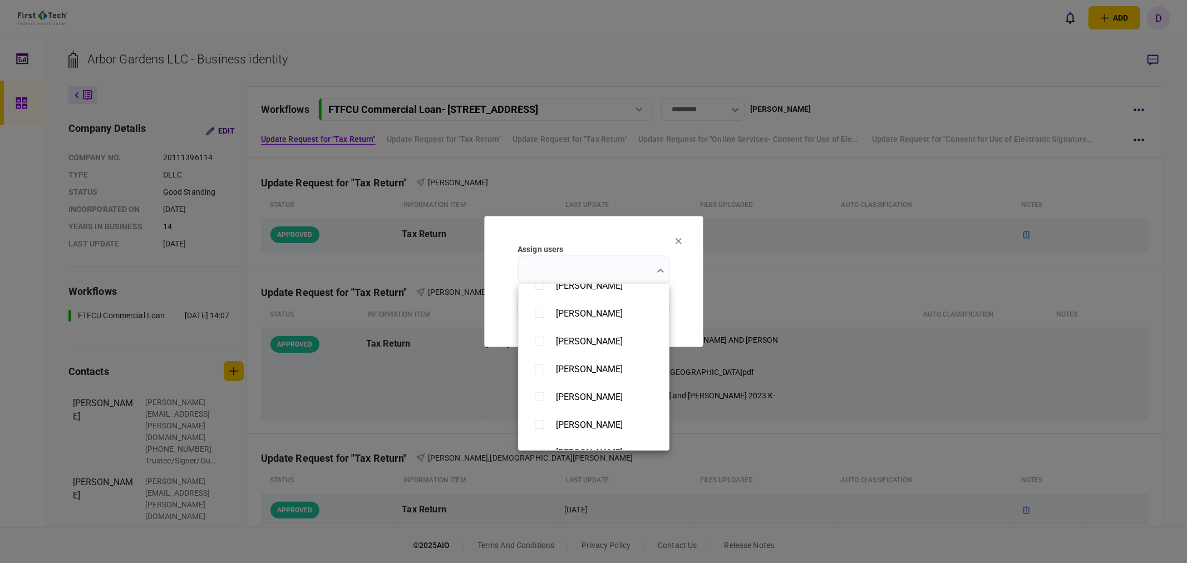
scroll to position [803, 0]
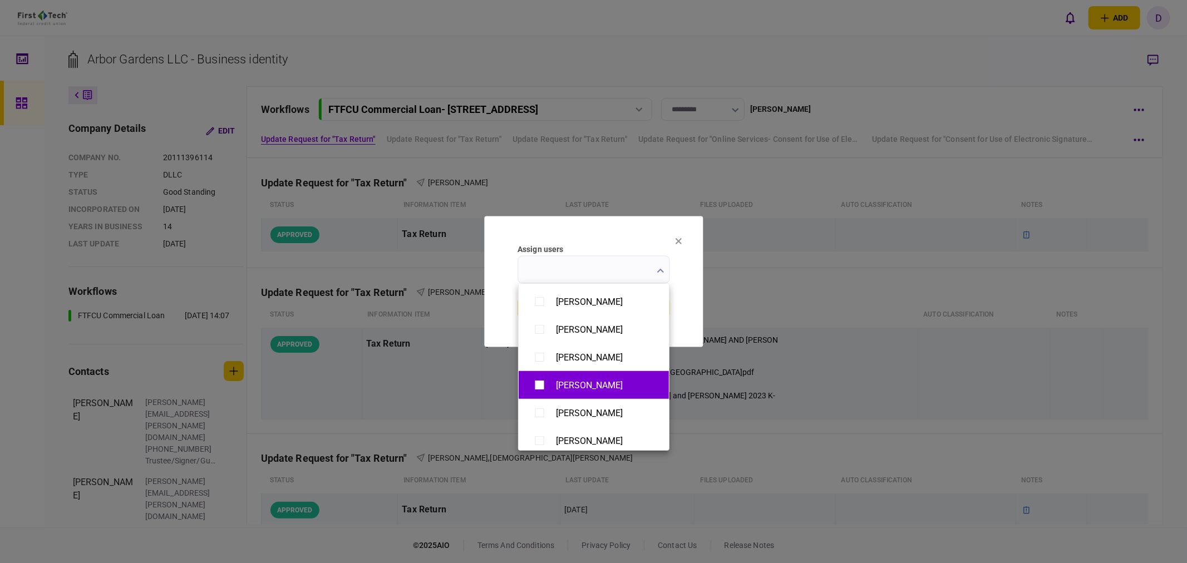
type input "**********"
click at [705, 299] on div at bounding box center [593, 281] width 1187 height 563
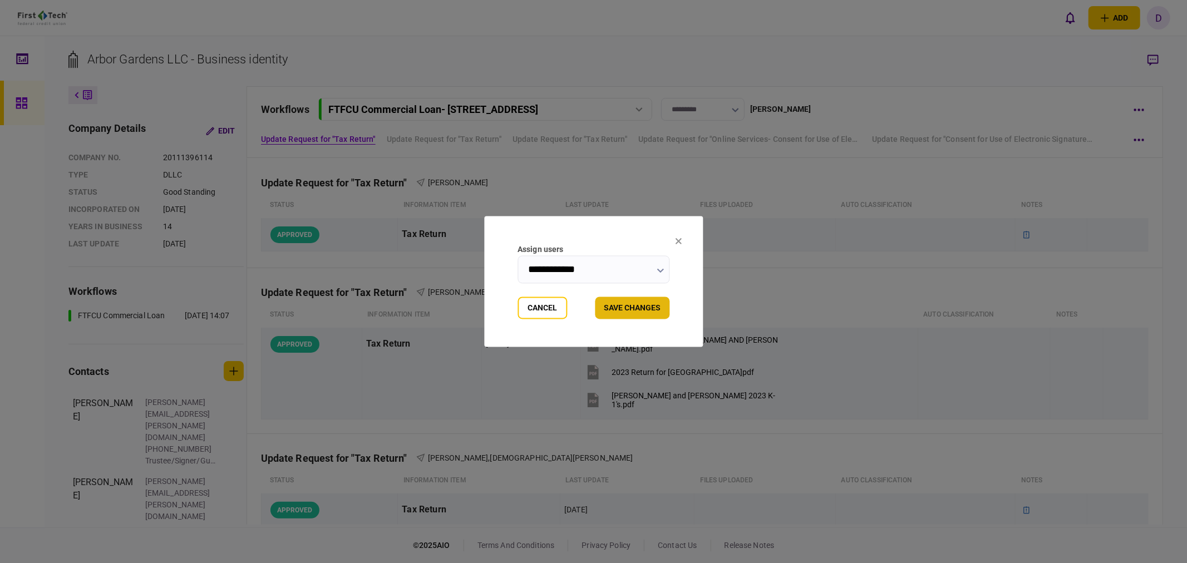
click at [636, 308] on button "Save changes" at bounding box center [632, 308] width 75 height 22
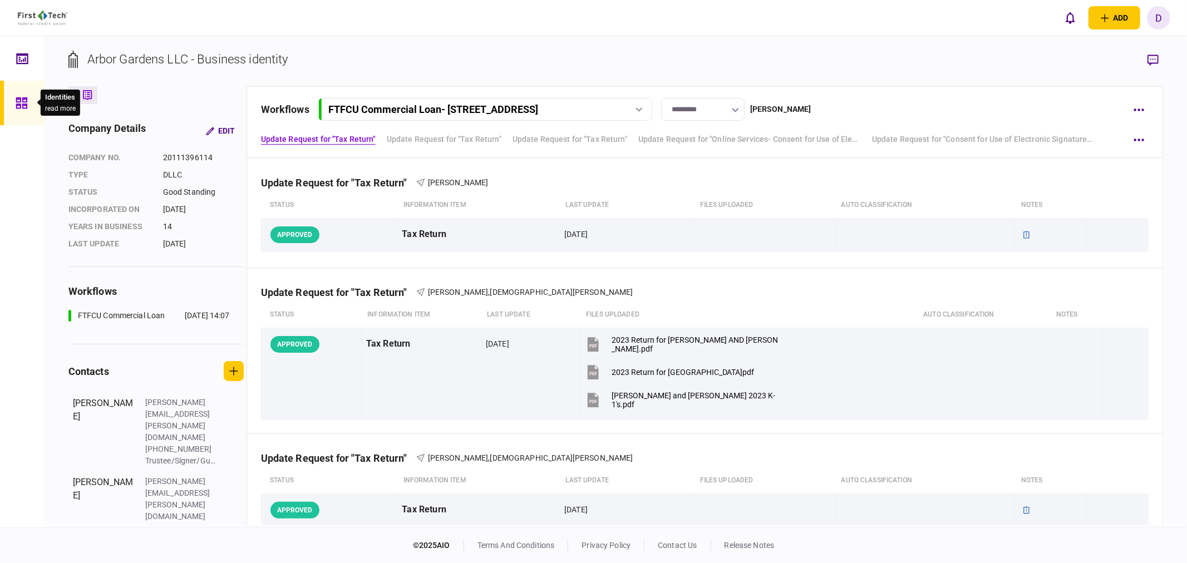
click at [23, 103] on icon at bounding box center [21, 102] width 11 height 11
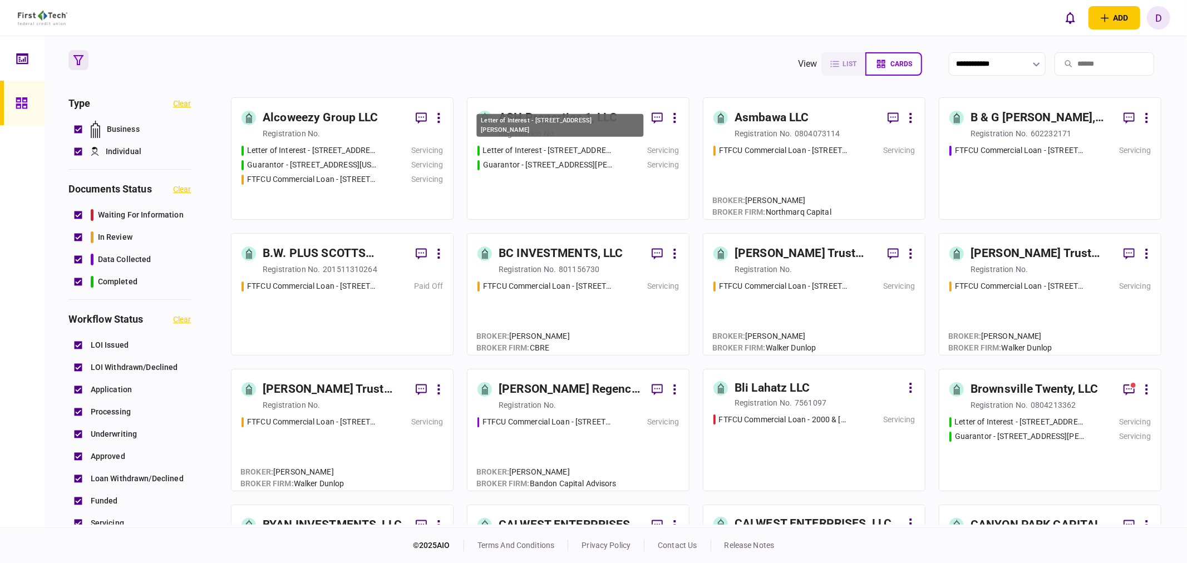
click at [590, 143] on div "Letter of Interest - [STREET_ADDRESS][PERSON_NAME]" at bounding box center [559, 129] width 169 height 32
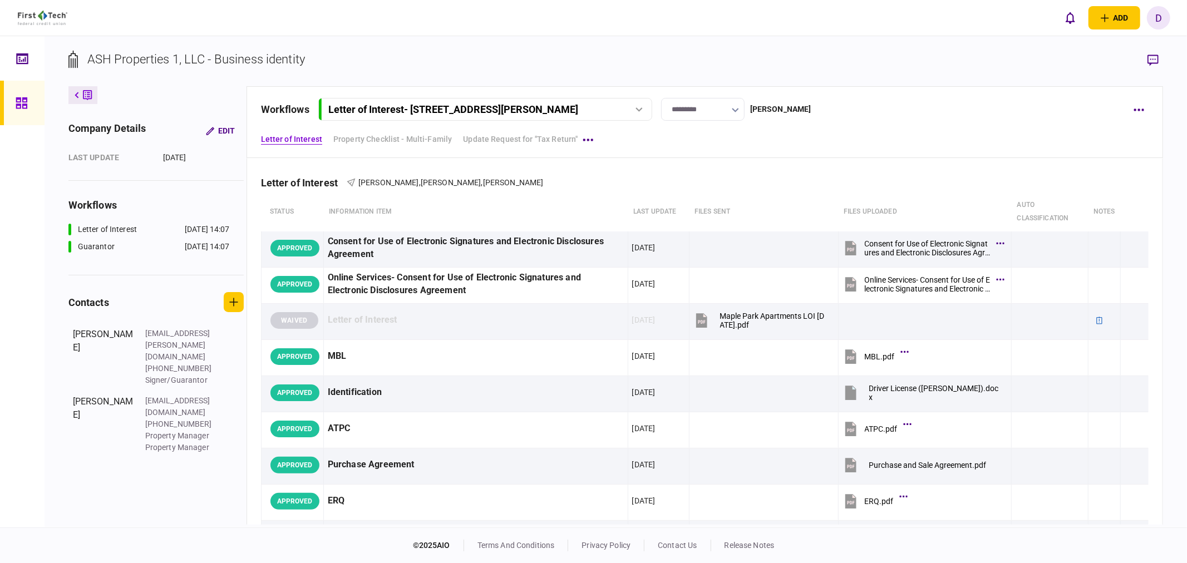
click at [744, 108] on input "*********" at bounding box center [702, 109] width 83 height 23
drag, startPoint x: 836, startPoint y: 111, endPoint x: 849, endPoint y: 107, distance: 13.4
click at [836, 110] on div at bounding box center [593, 281] width 1187 height 563
click at [1138, 107] on button "button" at bounding box center [1138, 110] width 20 height 20
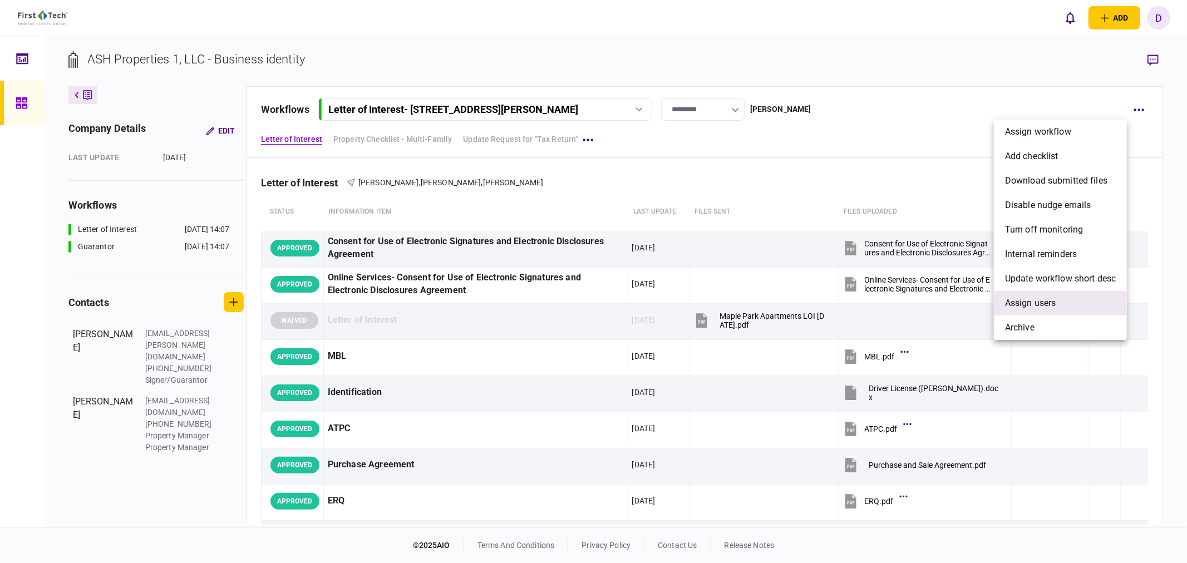
click at [1038, 298] on span "Assign users" at bounding box center [1030, 303] width 51 height 13
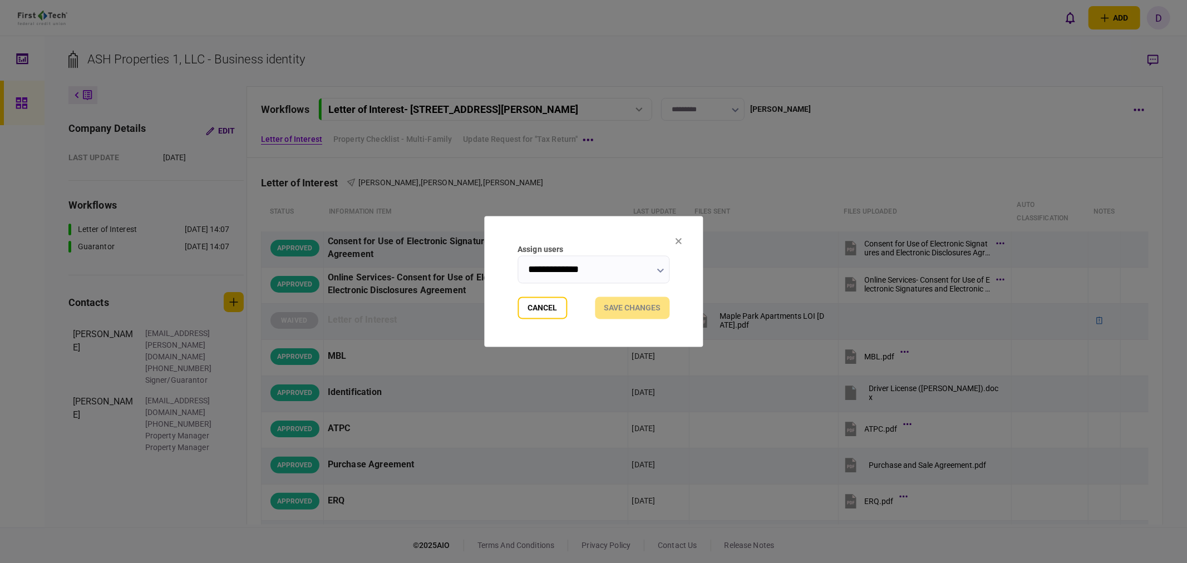
click at [610, 266] on input "**********" at bounding box center [593, 270] width 152 height 28
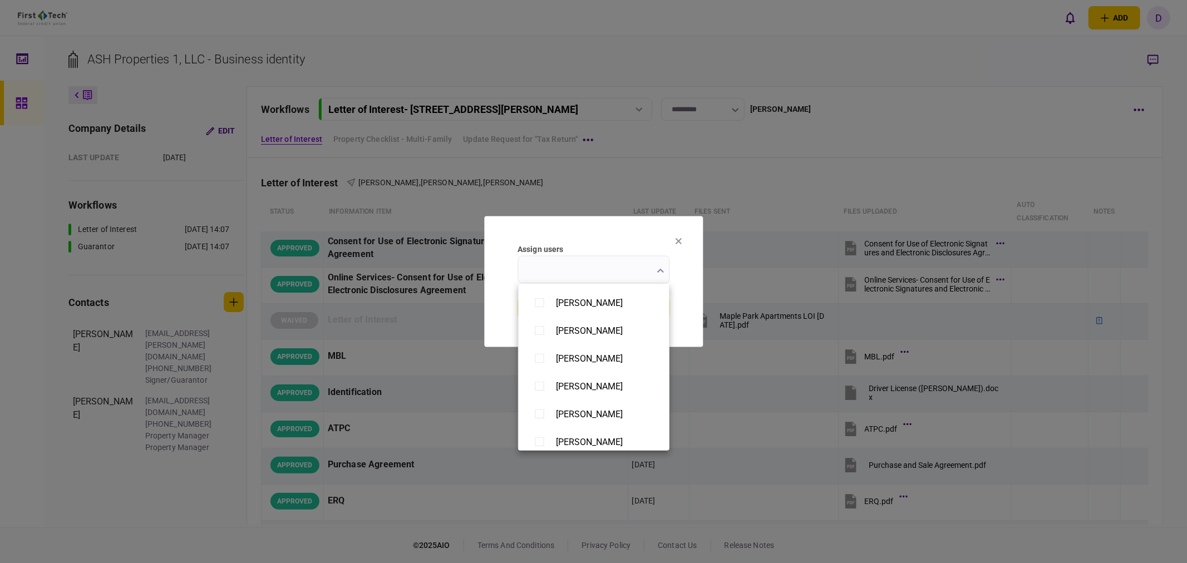
scroll to position [803, 0]
type input "**********"
click at [684, 289] on div at bounding box center [593, 281] width 1187 height 563
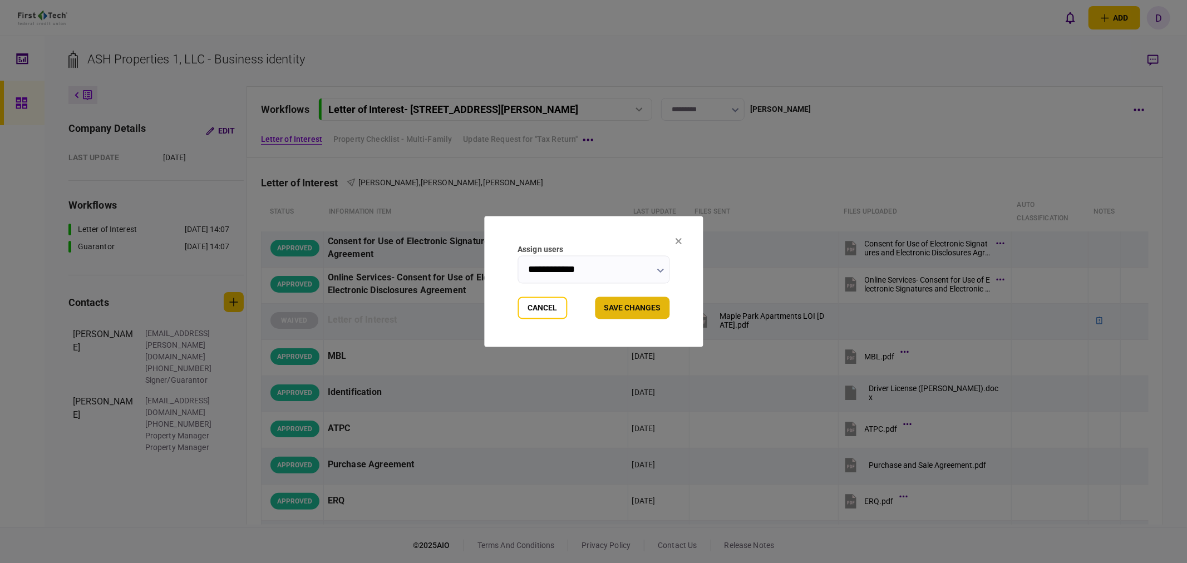
click at [635, 307] on button "Save changes" at bounding box center [632, 308] width 75 height 22
